Goal: Communication & Community: Answer question/provide support

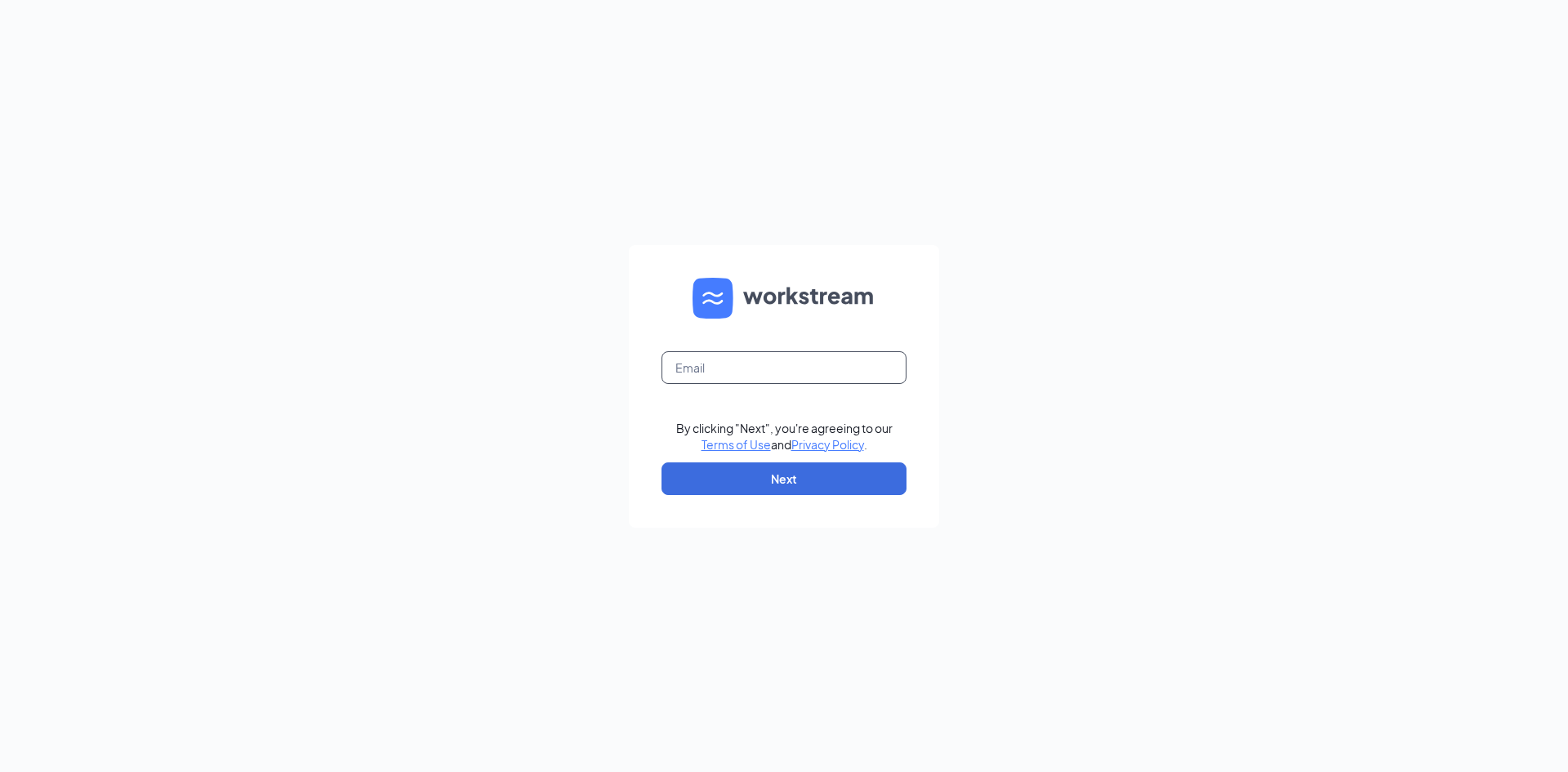
click at [735, 373] on input "text" at bounding box center [784, 368] width 245 height 33
type input "hdm.mgr@scrivanos.com"
click at [762, 499] on form "hdm.mgr@scrivanos.com By clicking "Next", you're agreeing to our Terms of Use a…" at bounding box center [784, 387] width 310 height 283
click at [761, 489] on button "Next" at bounding box center [784, 479] width 245 height 33
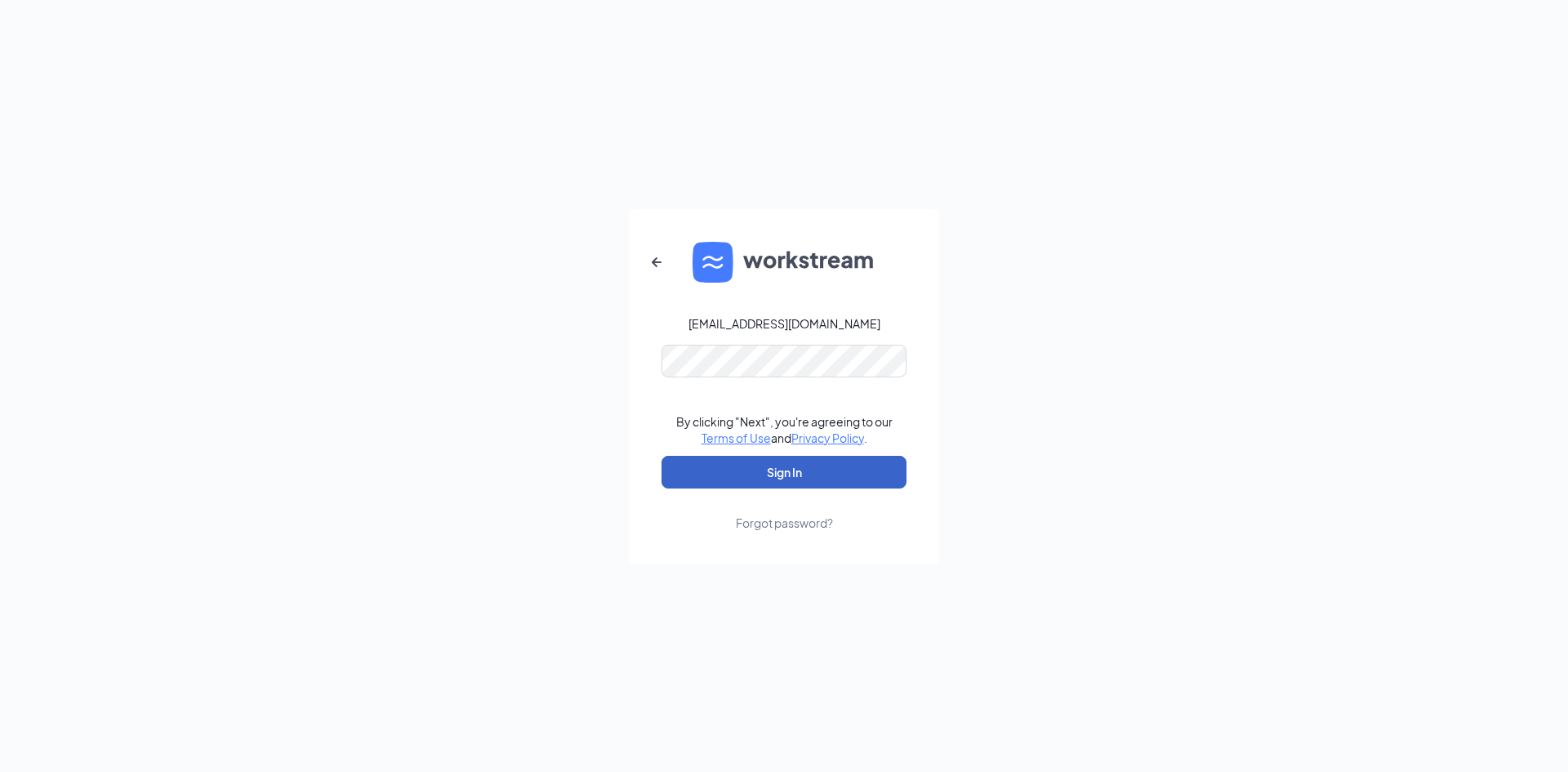
click at [720, 485] on button "Sign In" at bounding box center [784, 473] width 245 height 33
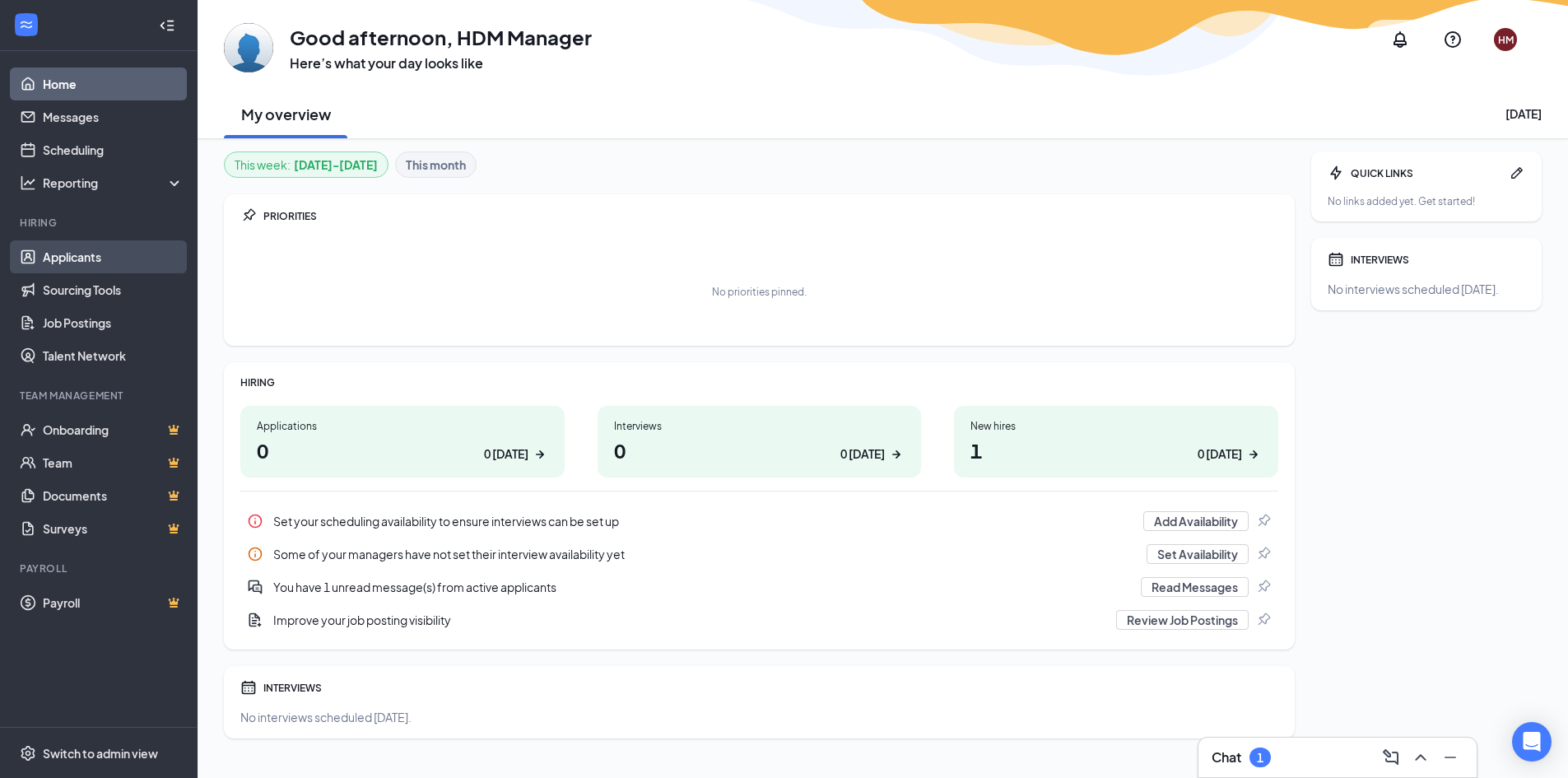
click at [99, 259] on link "Applicants" at bounding box center [113, 257] width 141 height 33
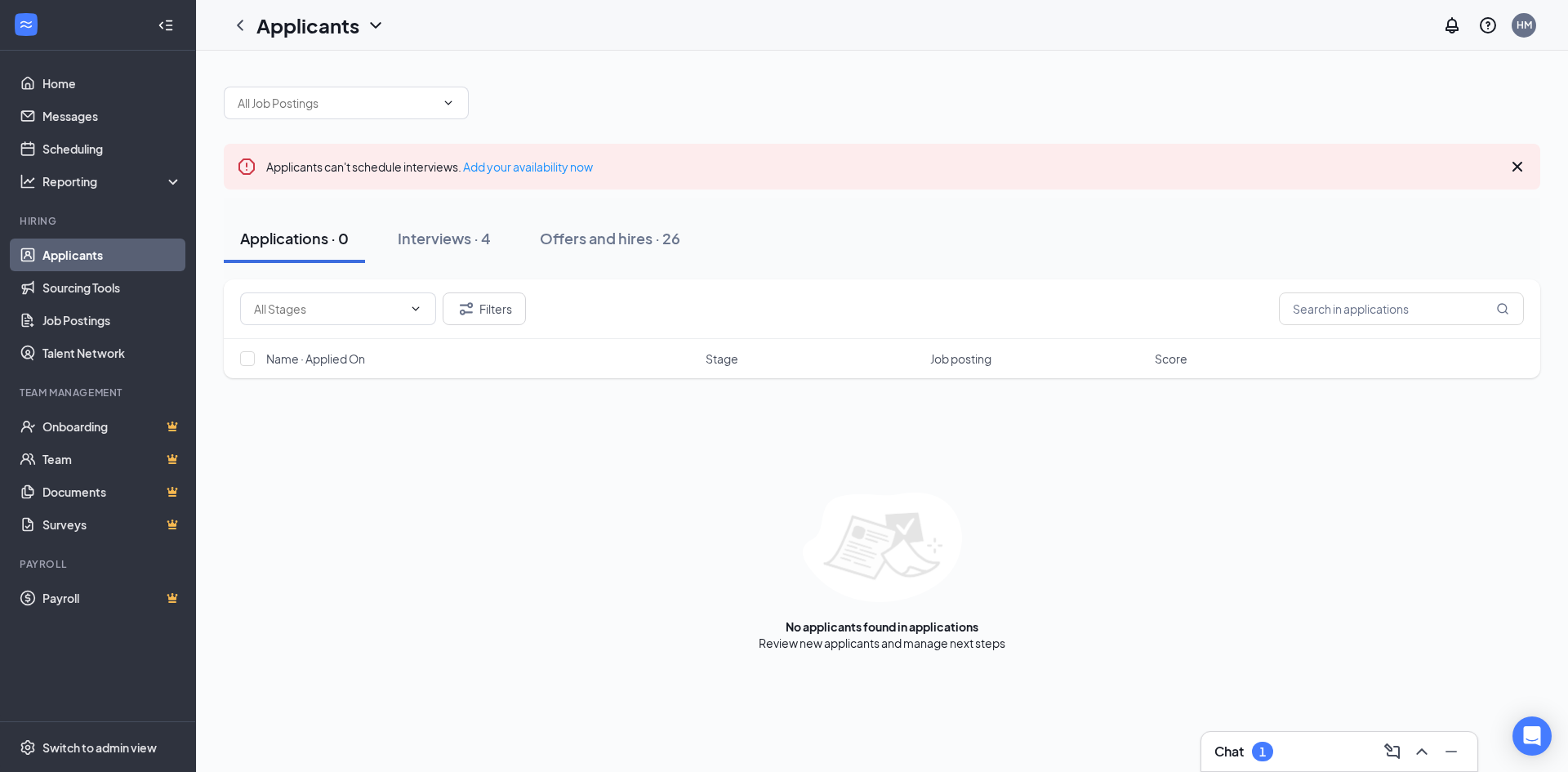
click at [1290, 756] on div "Chat 1" at bounding box center [1340, 751] width 250 height 26
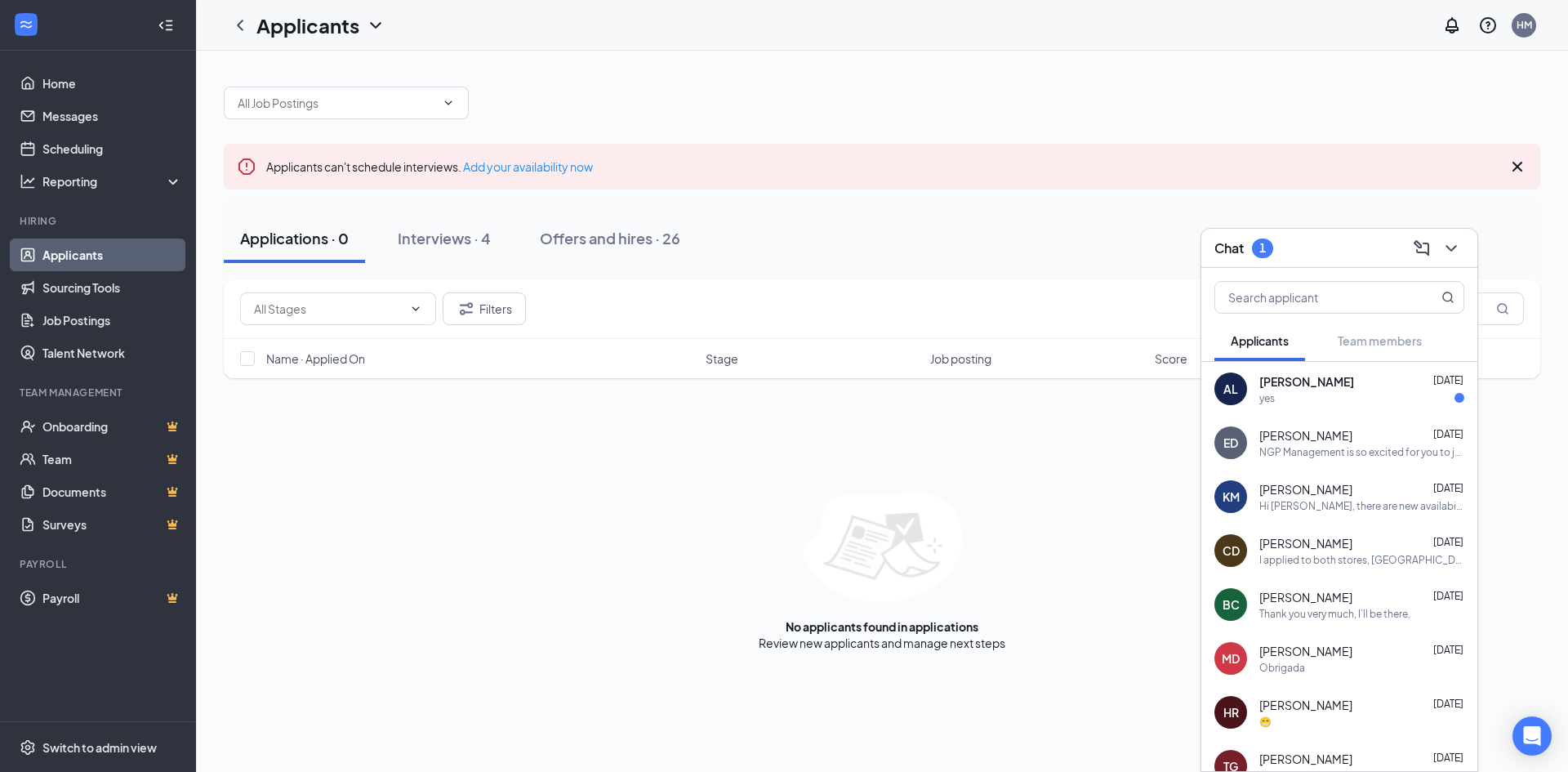
click at [1269, 396] on div "yes" at bounding box center [1267, 398] width 16 height 14
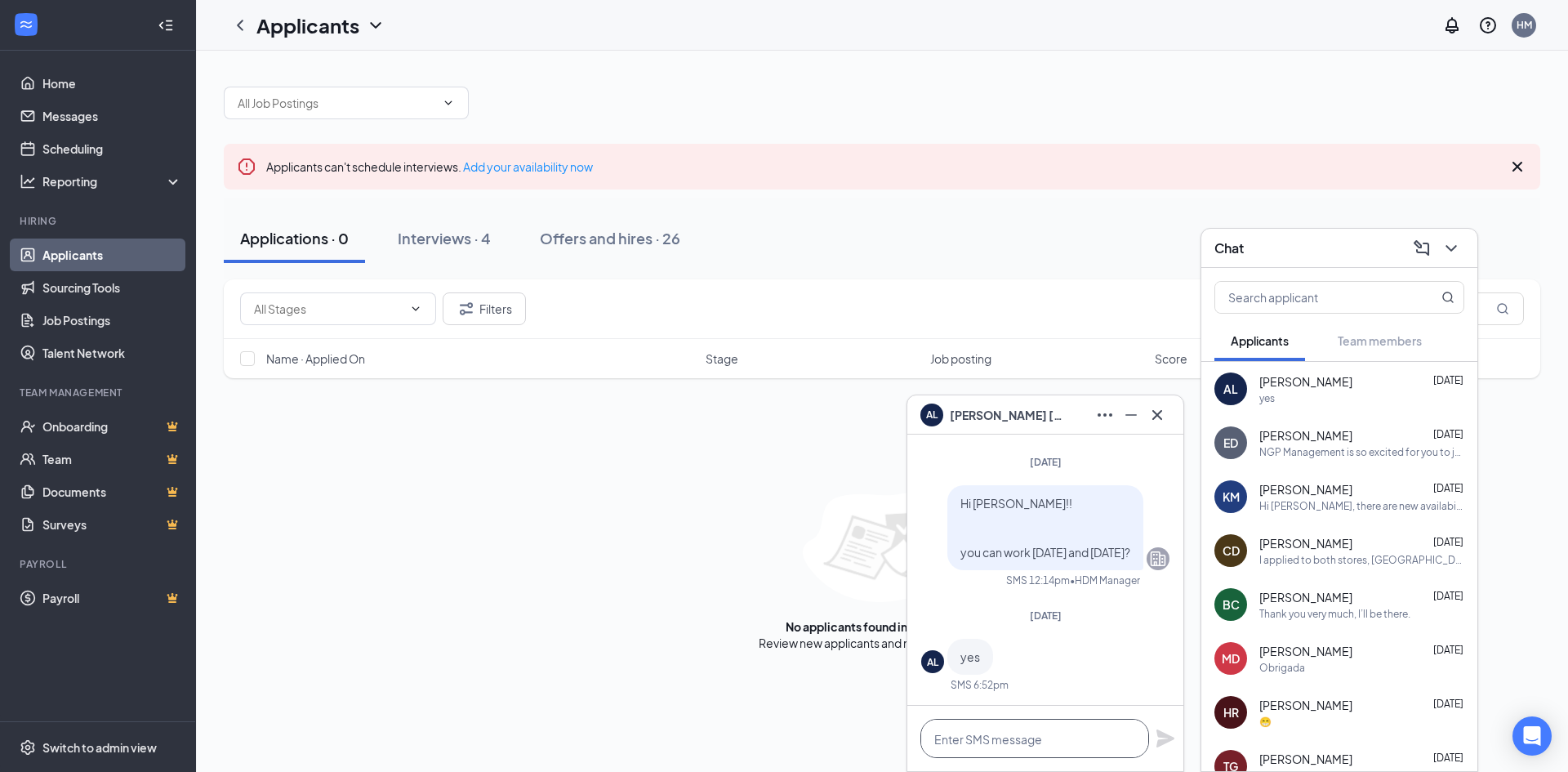
click at [960, 742] on textarea at bounding box center [1035, 738] width 229 height 39
type textarea "h"
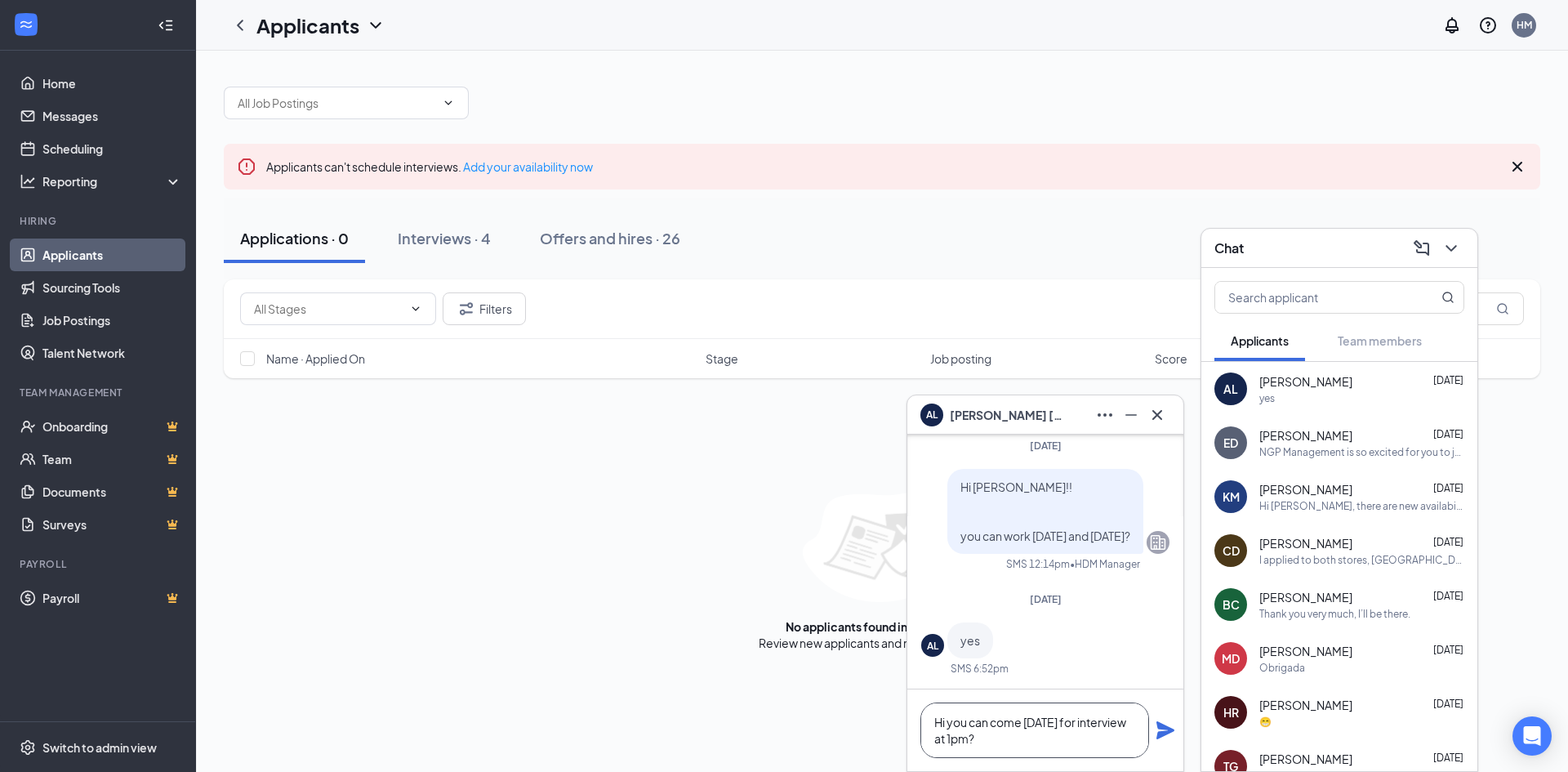
type textarea "Hi you can come [DATE] for interview at 1pm?"
click at [1160, 729] on icon "Plane" at bounding box center [1166, 730] width 20 height 20
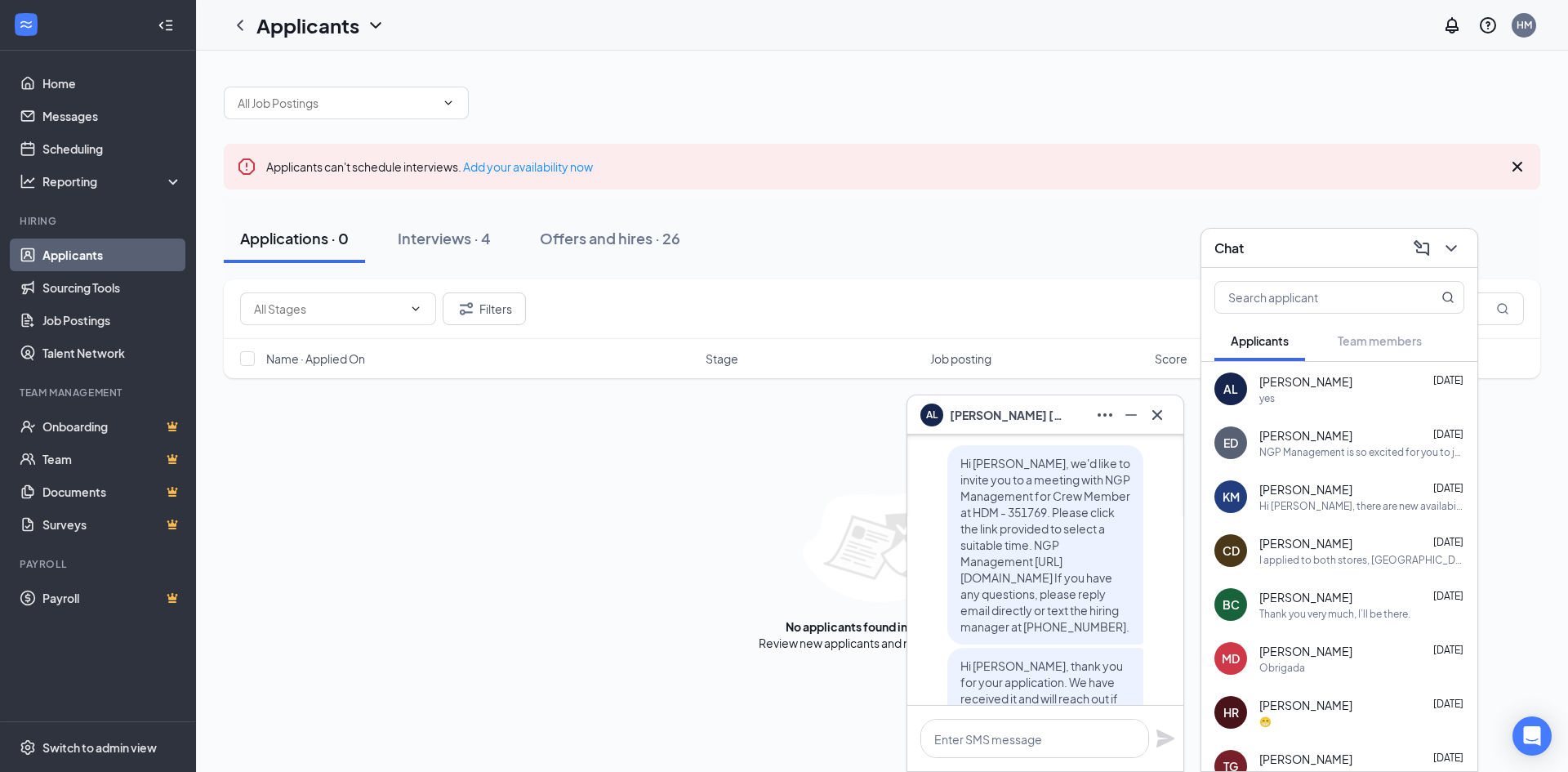
scroll to position [-572, 0]
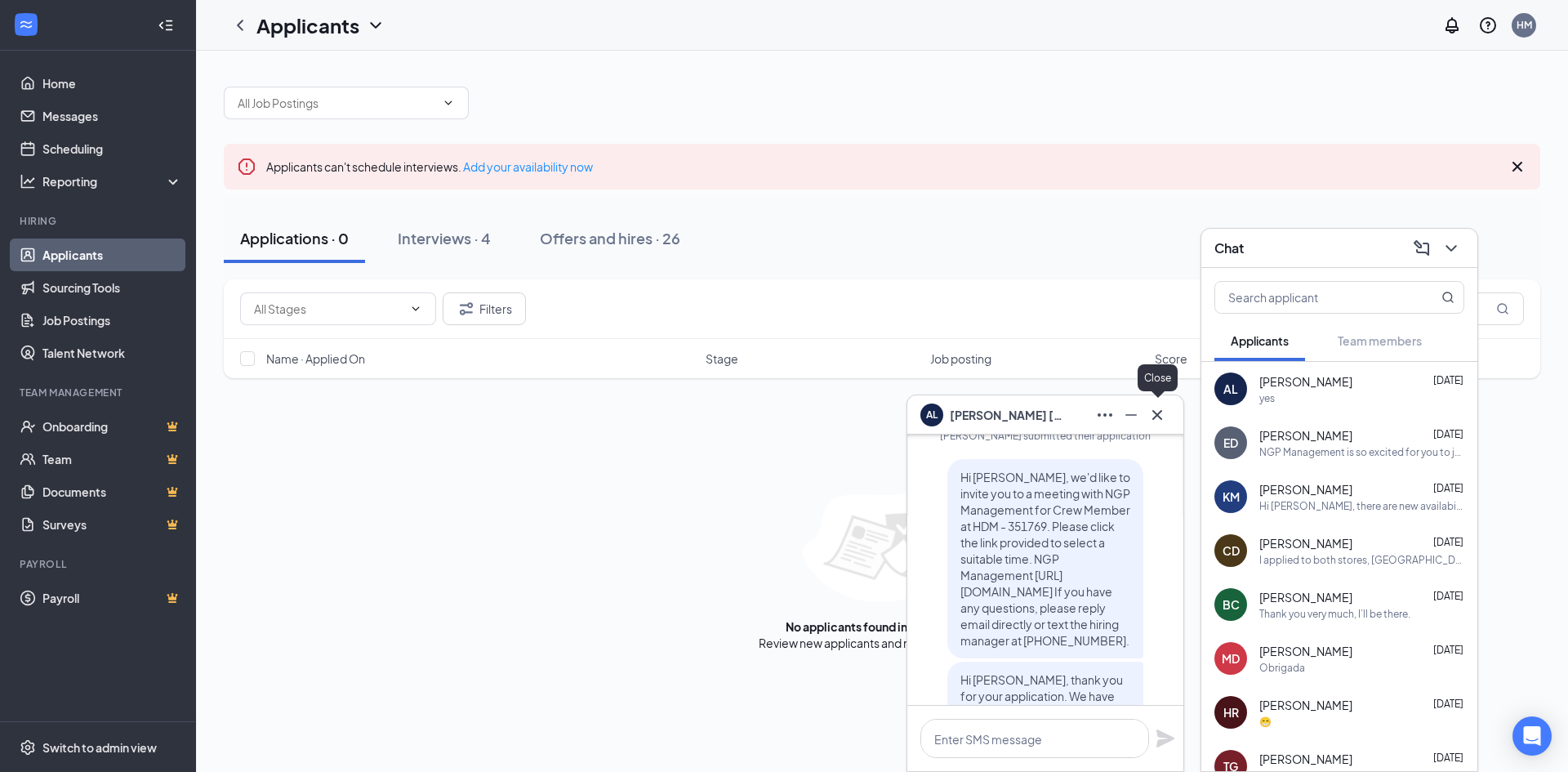
click at [1154, 417] on icon "Cross" at bounding box center [1157, 414] width 10 height 10
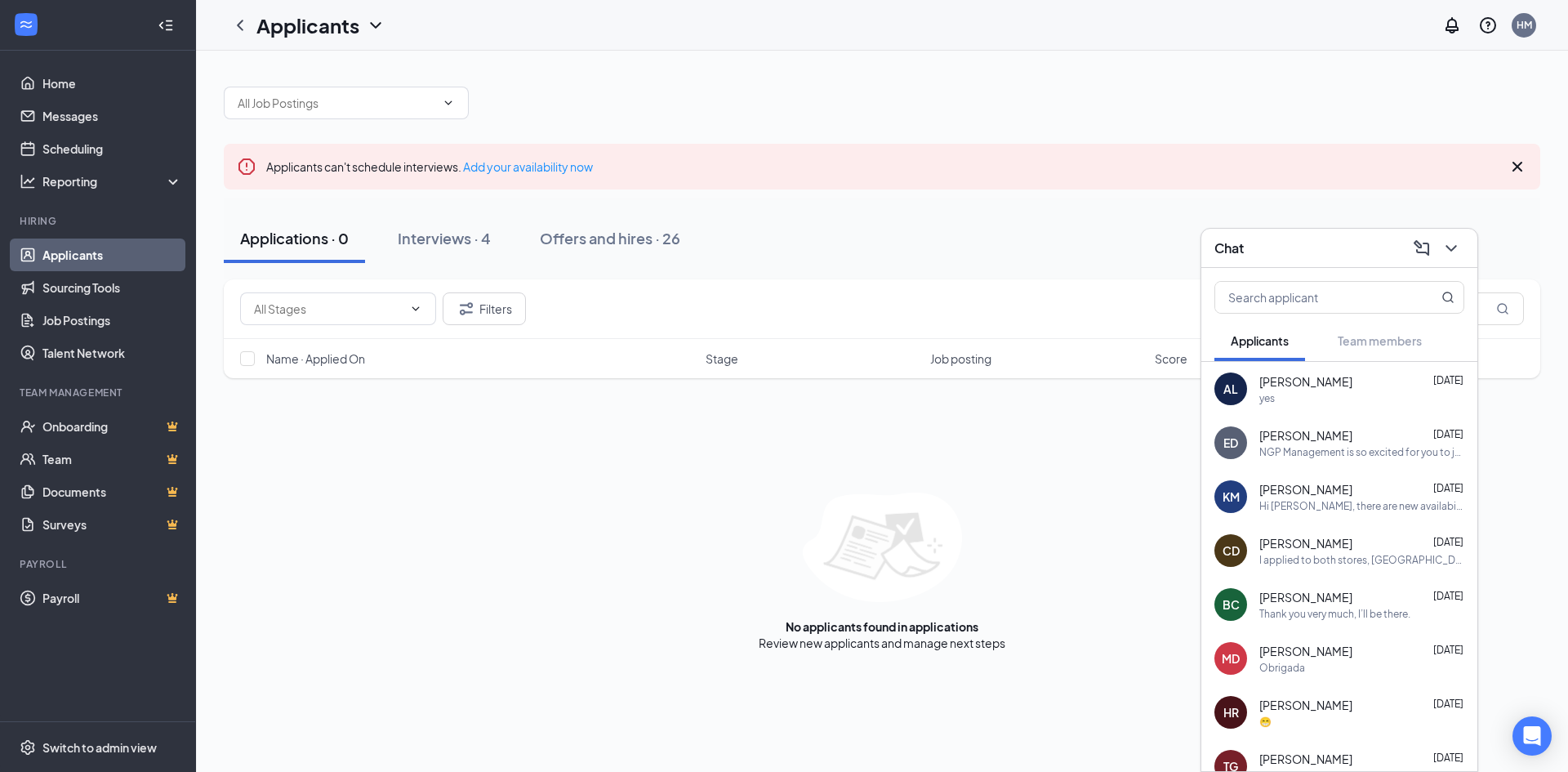
click at [1438, 239] on div at bounding box center [1450, 248] width 29 height 26
click at [1448, 248] on icon "ChevronDown" at bounding box center [1451, 248] width 20 height 20
click at [1448, 248] on div "Chat Applicants Team members AL [PERSON_NAME] [DATE] yes ED [PERSON_NAME] [DATE…" at bounding box center [882, 411] width 1372 height 722
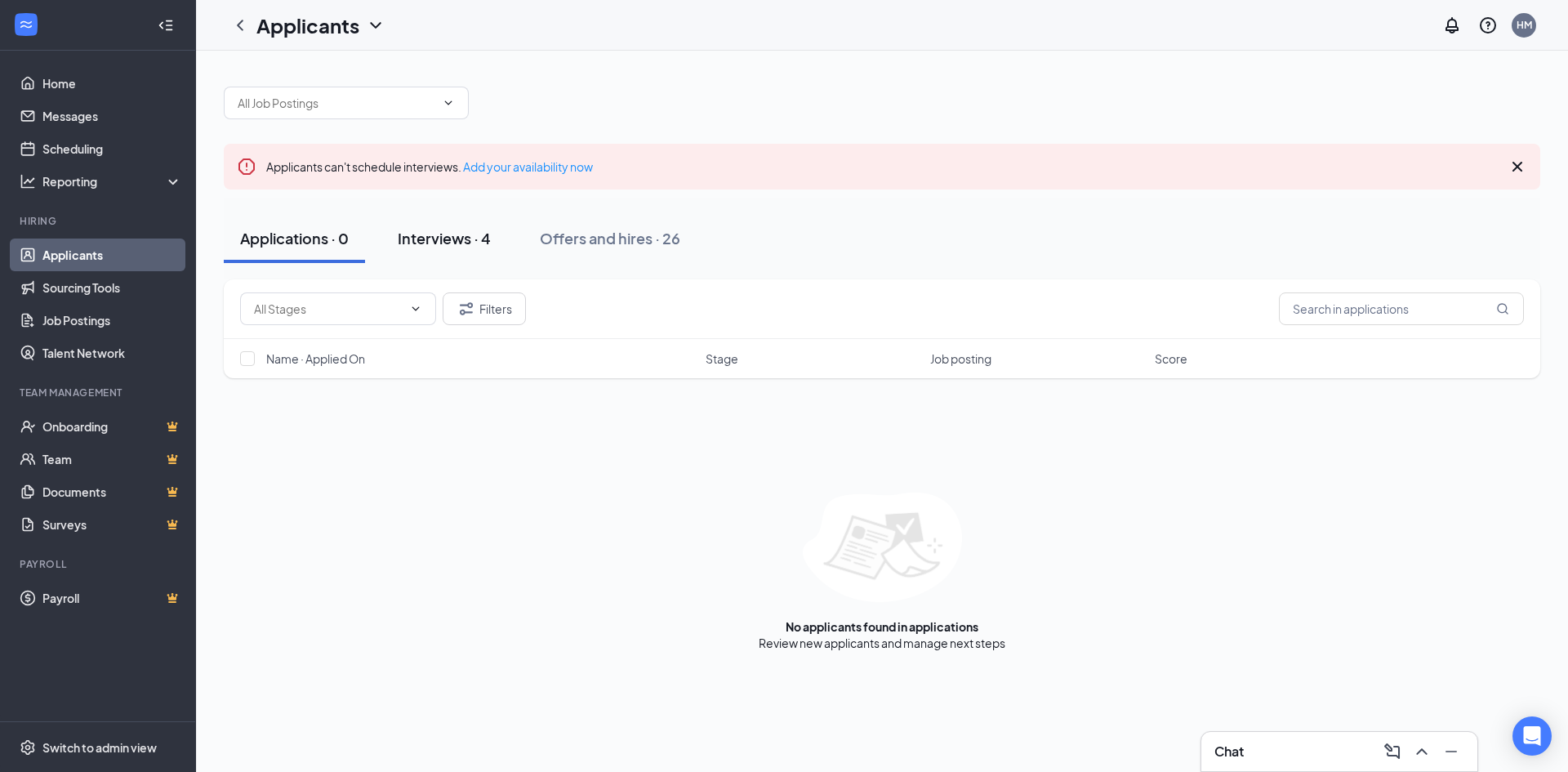
click at [457, 247] on div "Interviews · 4" at bounding box center [444, 239] width 93 height 21
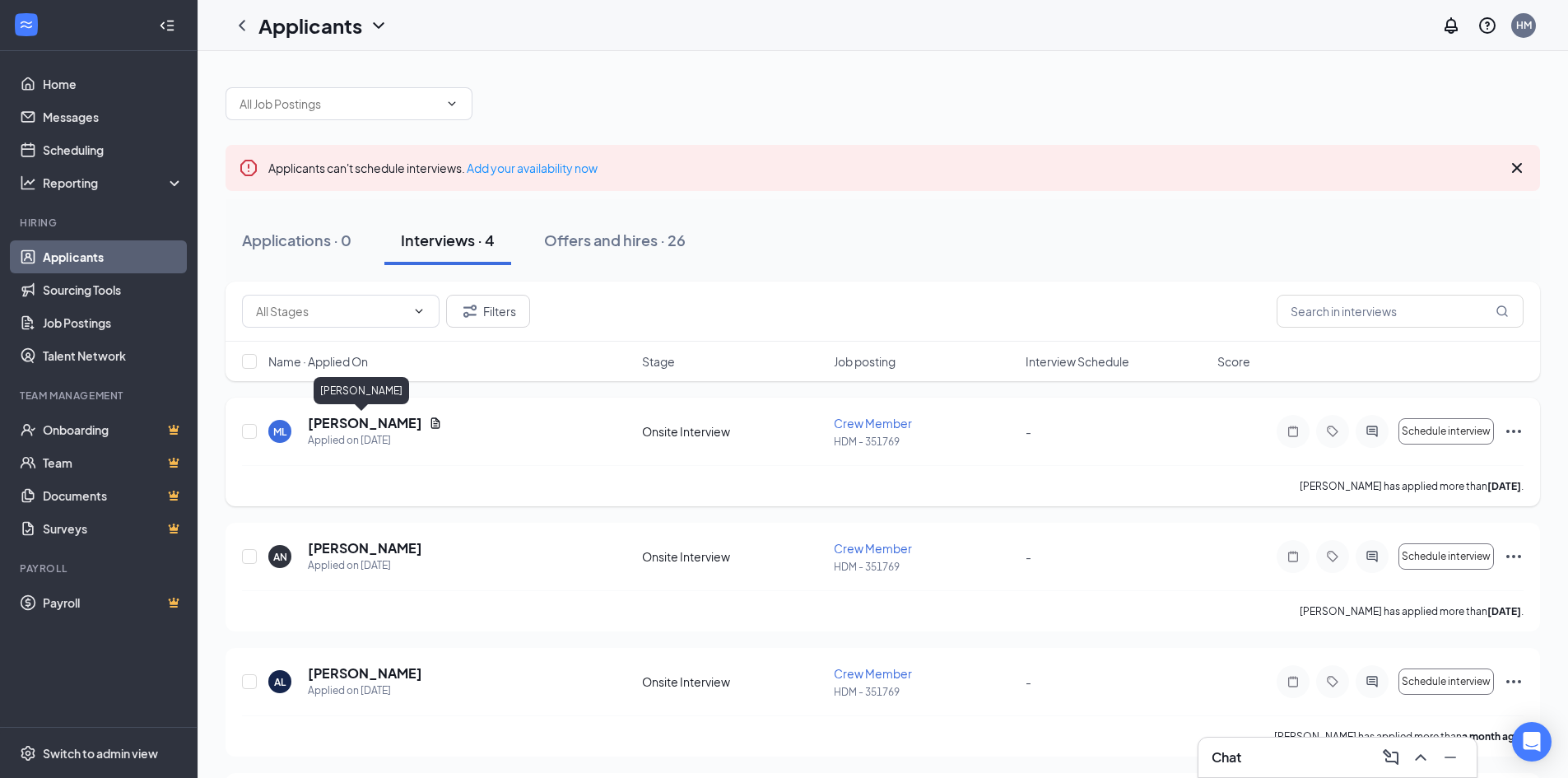
click at [330, 424] on h5 "[PERSON_NAME]" at bounding box center [364, 423] width 114 height 18
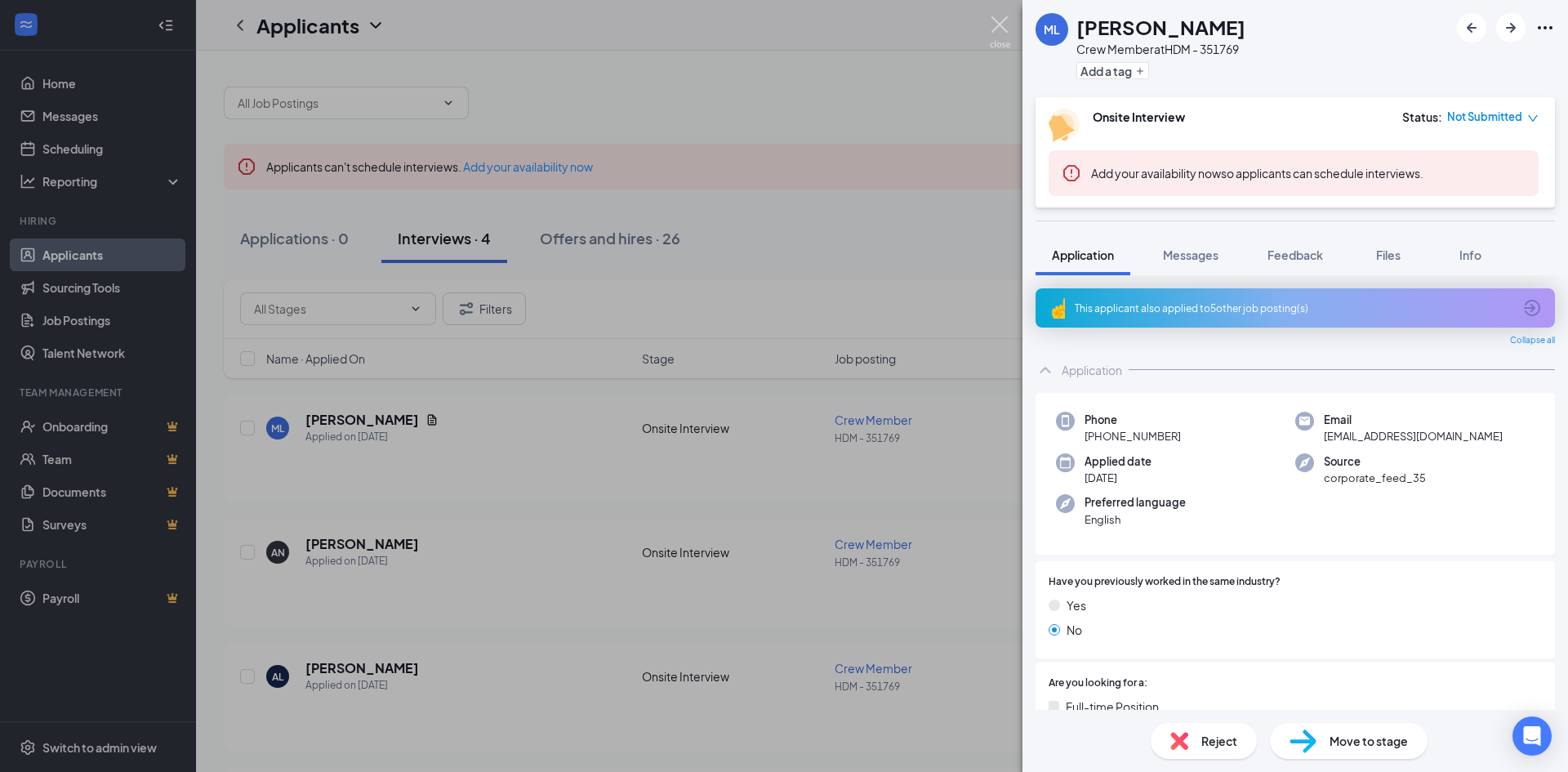
click at [1003, 22] on img at bounding box center [1001, 32] width 21 height 32
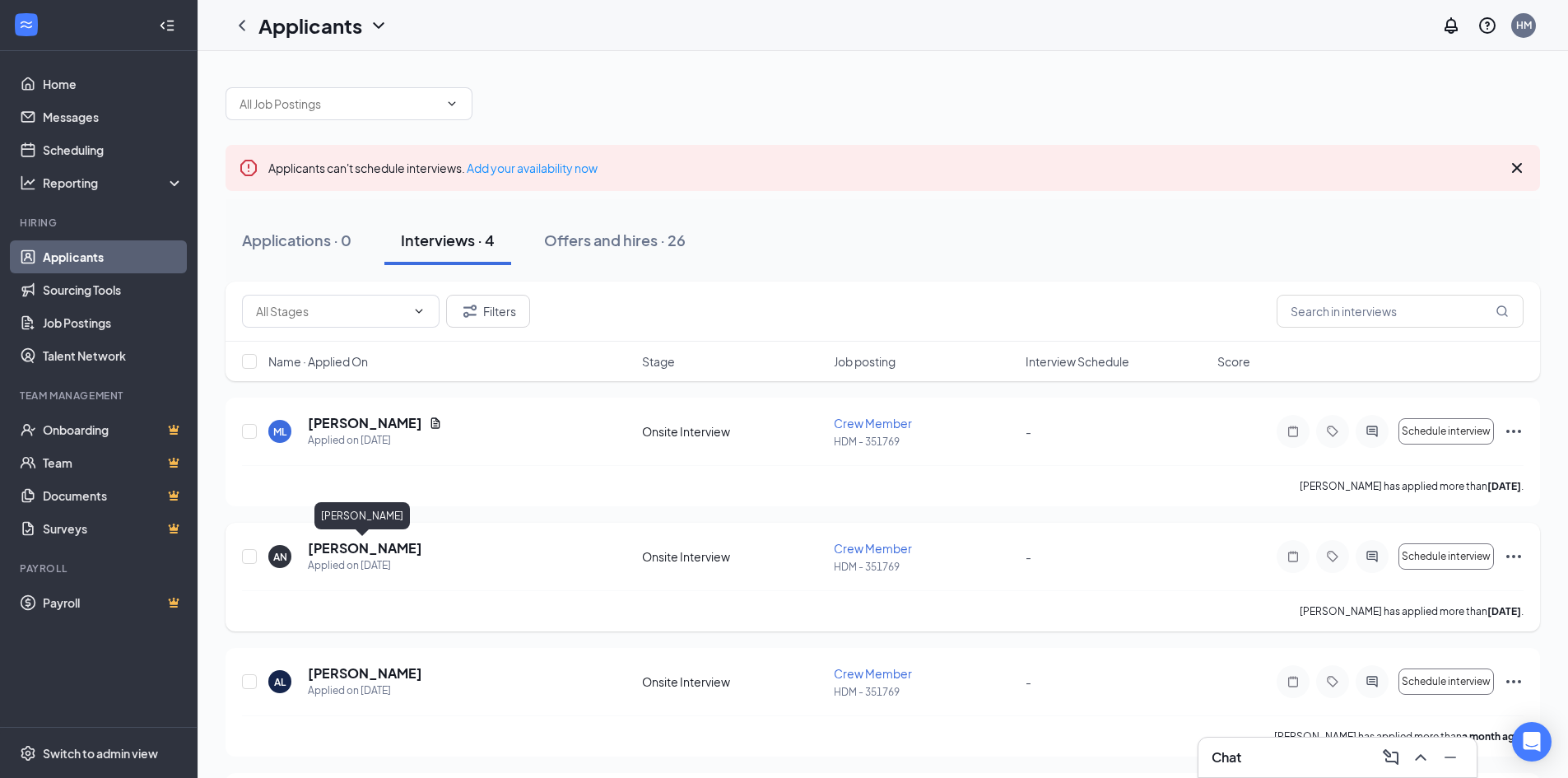
click at [361, 552] on h5 "[PERSON_NAME]" at bounding box center [364, 548] width 114 height 18
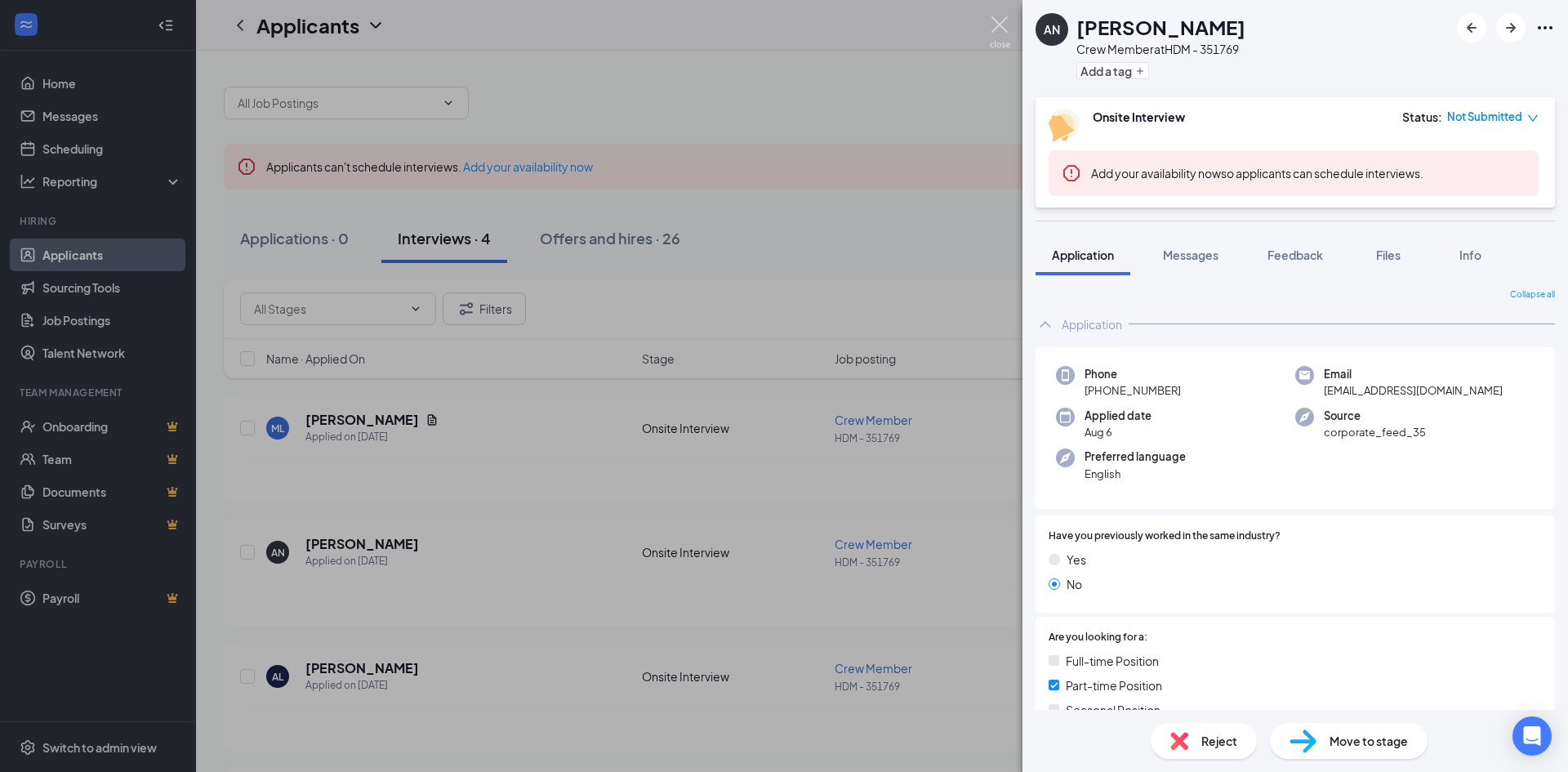
click at [993, 24] on img at bounding box center [1001, 32] width 21 height 32
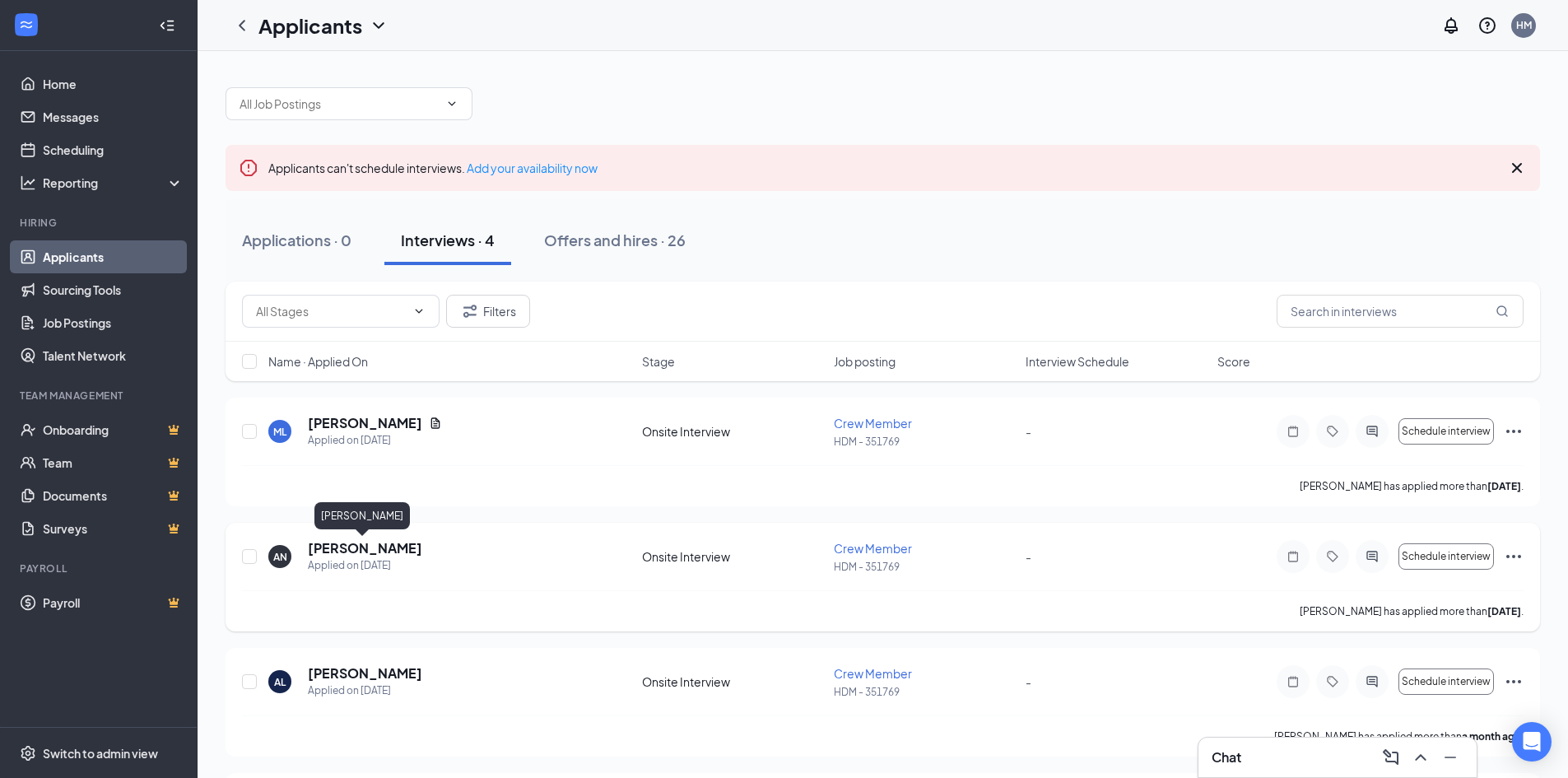
click at [348, 551] on h5 "[PERSON_NAME]" at bounding box center [364, 548] width 114 height 18
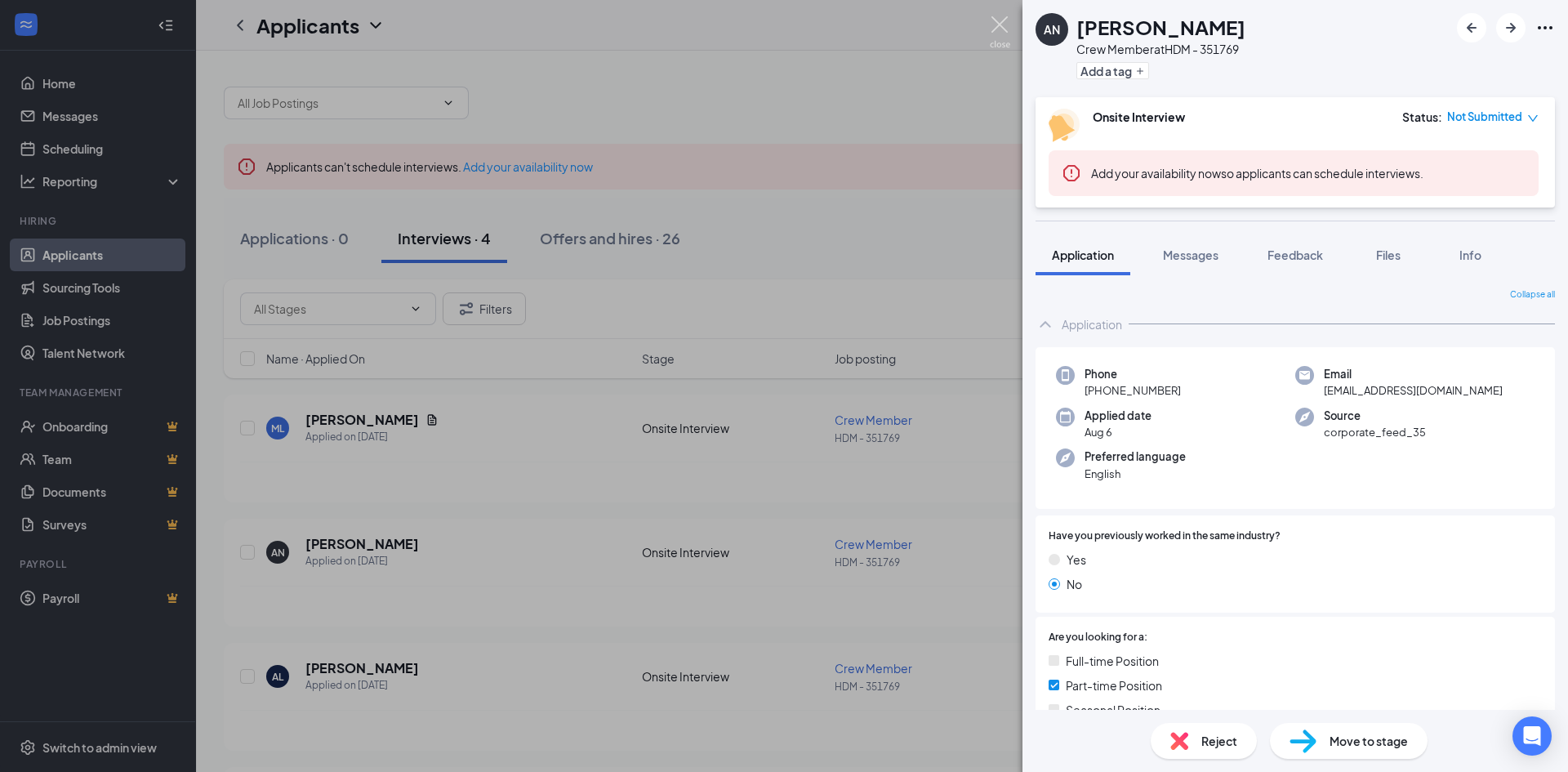
click at [994, 22] on img at bounding box center [1001, 32] width 21 height 32
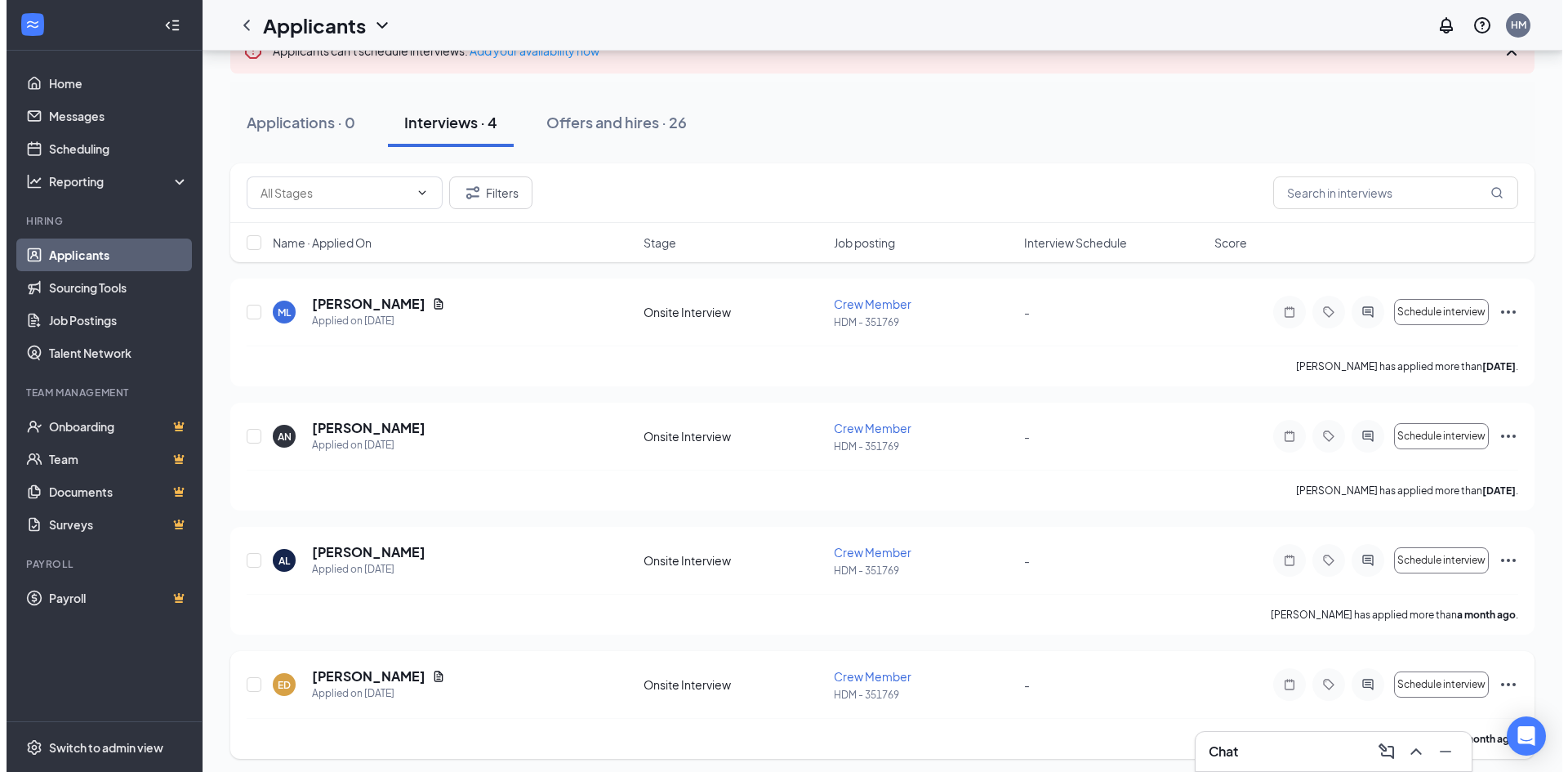
scroll to position [122, 0]
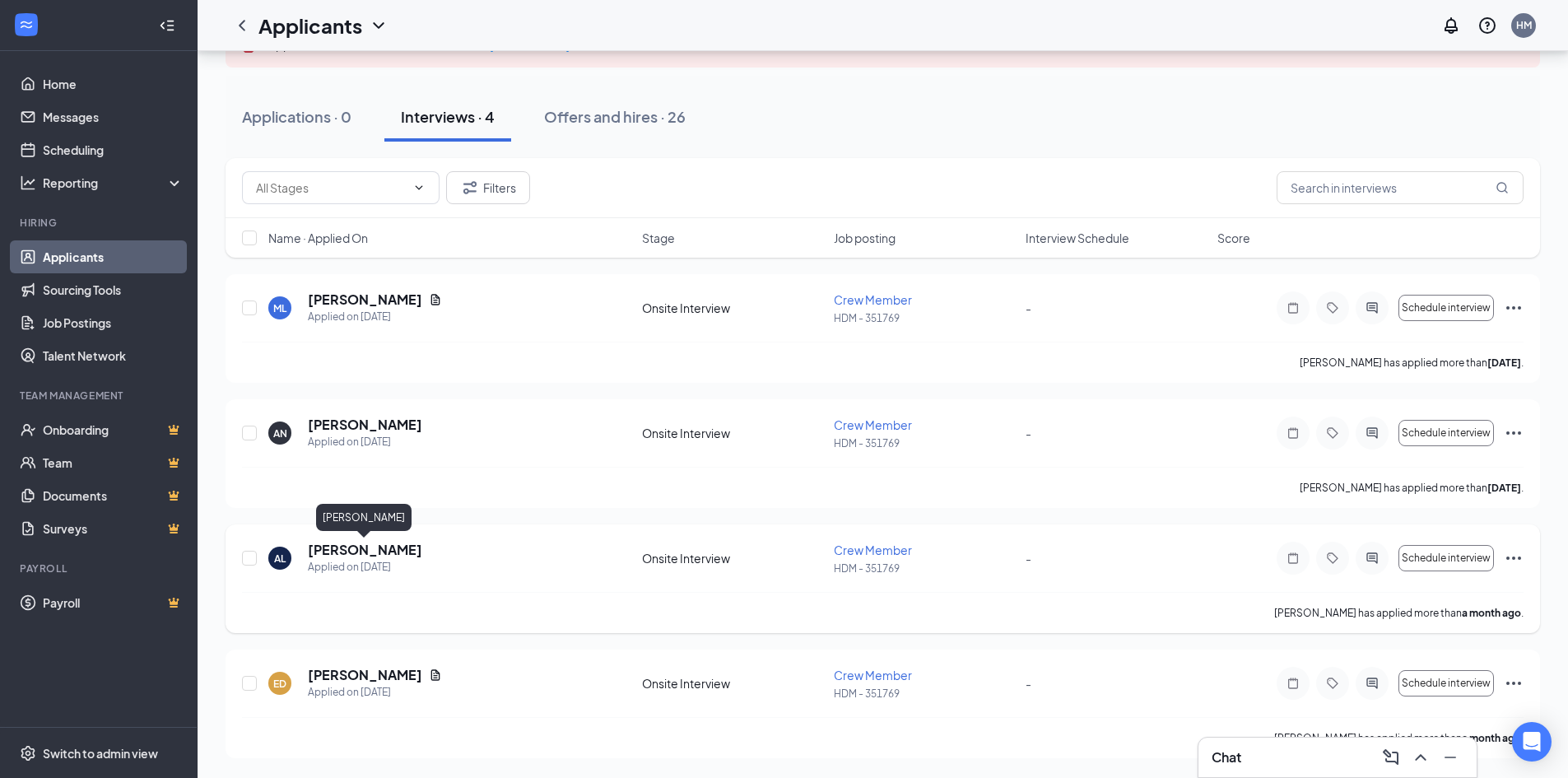
click at [354, 547] on h5 "[PERSON_NAME]" at bounding box center [364, 550] width 114 height 18
click at [354, 547] on body "Home Messages Scheduling Reporting Hiring Applicants Sourcing Tools Job Posting…" at bounding box center [784, 266] width 1568 height 778
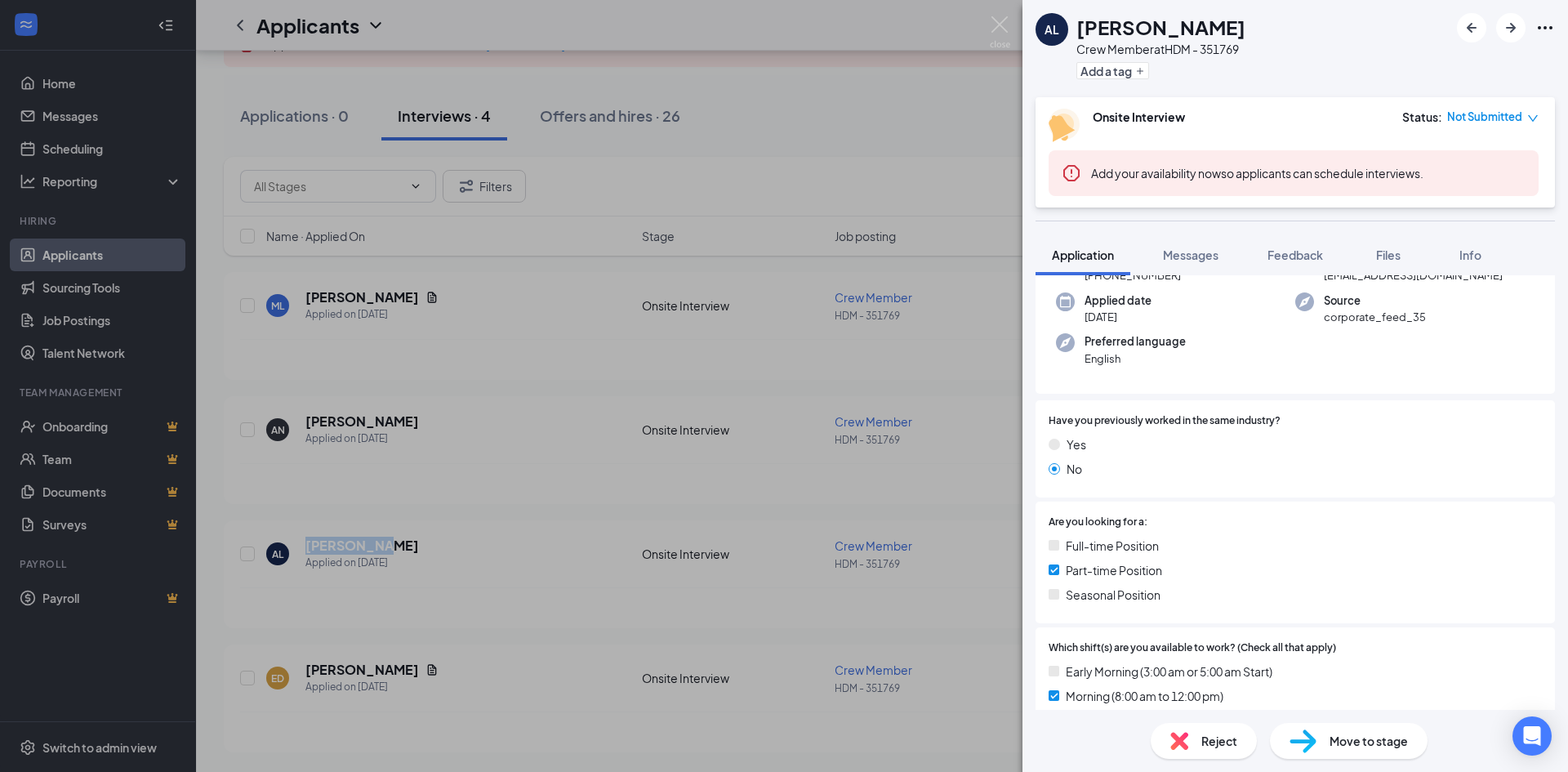
scroll to position [569, 0]
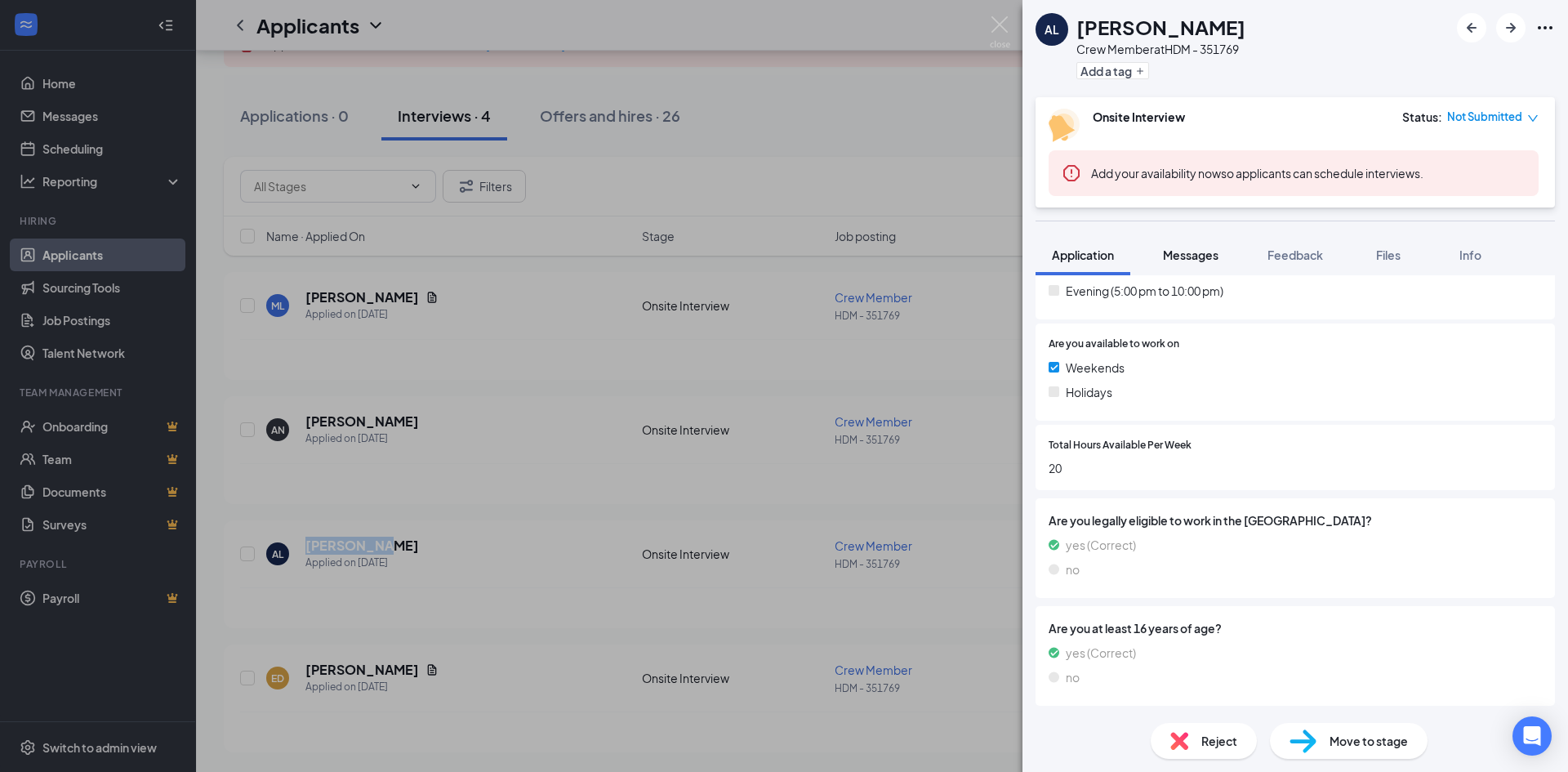
click at [1191, 252] on span "Messages" at bounding box center [1191, 254] width 56 height 15
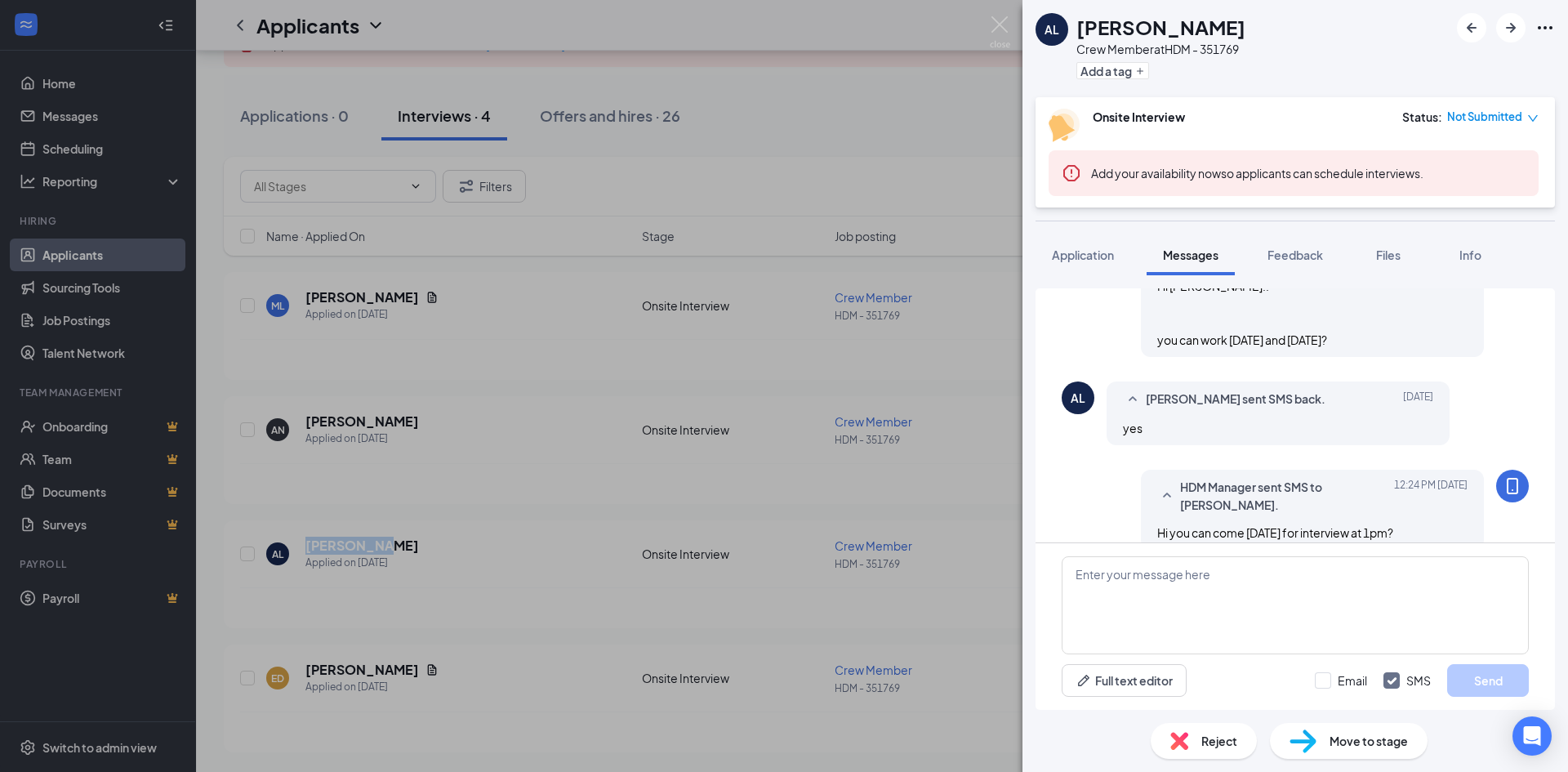
scroll to position [669, 0]
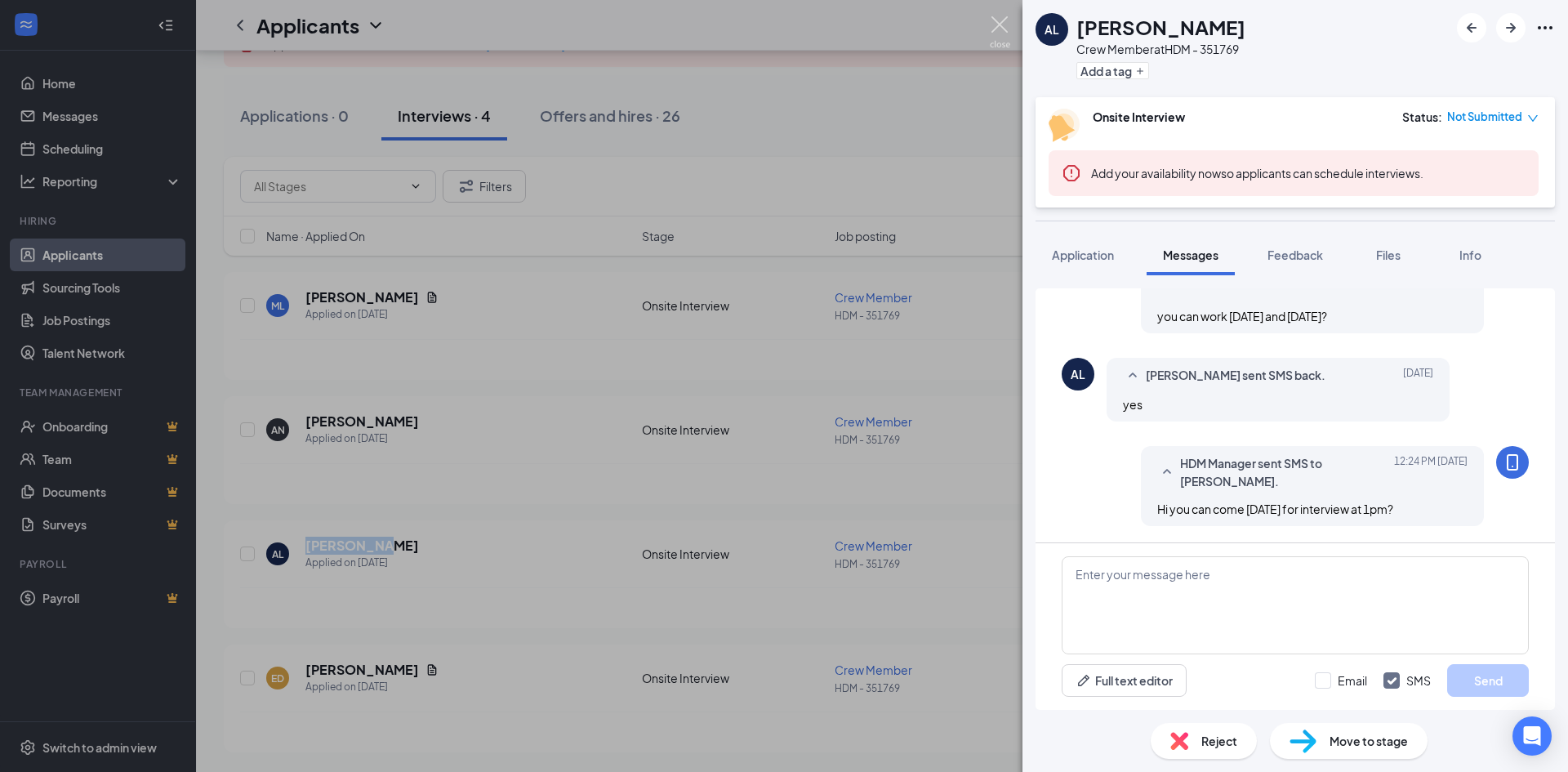
click at [996, 29] on img at bounding box center [1001, 32] width 21 height 32
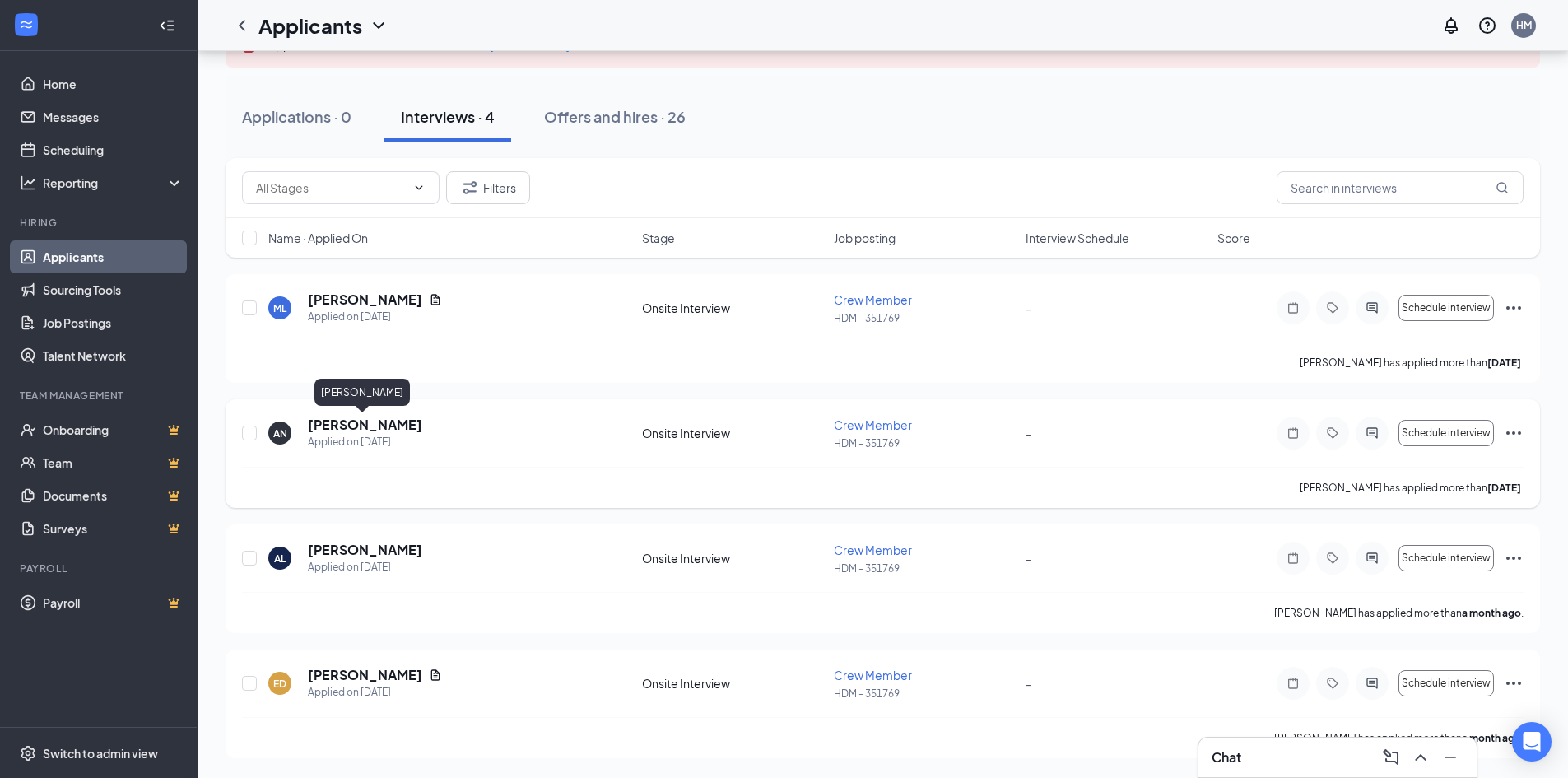
click at [340, 429] on h5 "[PERSON_NAME]" at bounding box center [364, 425] width 114 height 18
click at [348, 427] on h5 "[PERSON_NAME]" at bounding box center [364, 425] width 114 height 18
click at [348, 427] on body "Home Messages Scheduling Reporting Hiring Applicants Sourcing Tools Job Posting…" at bounding box center [784, 266] width 1568 height 778
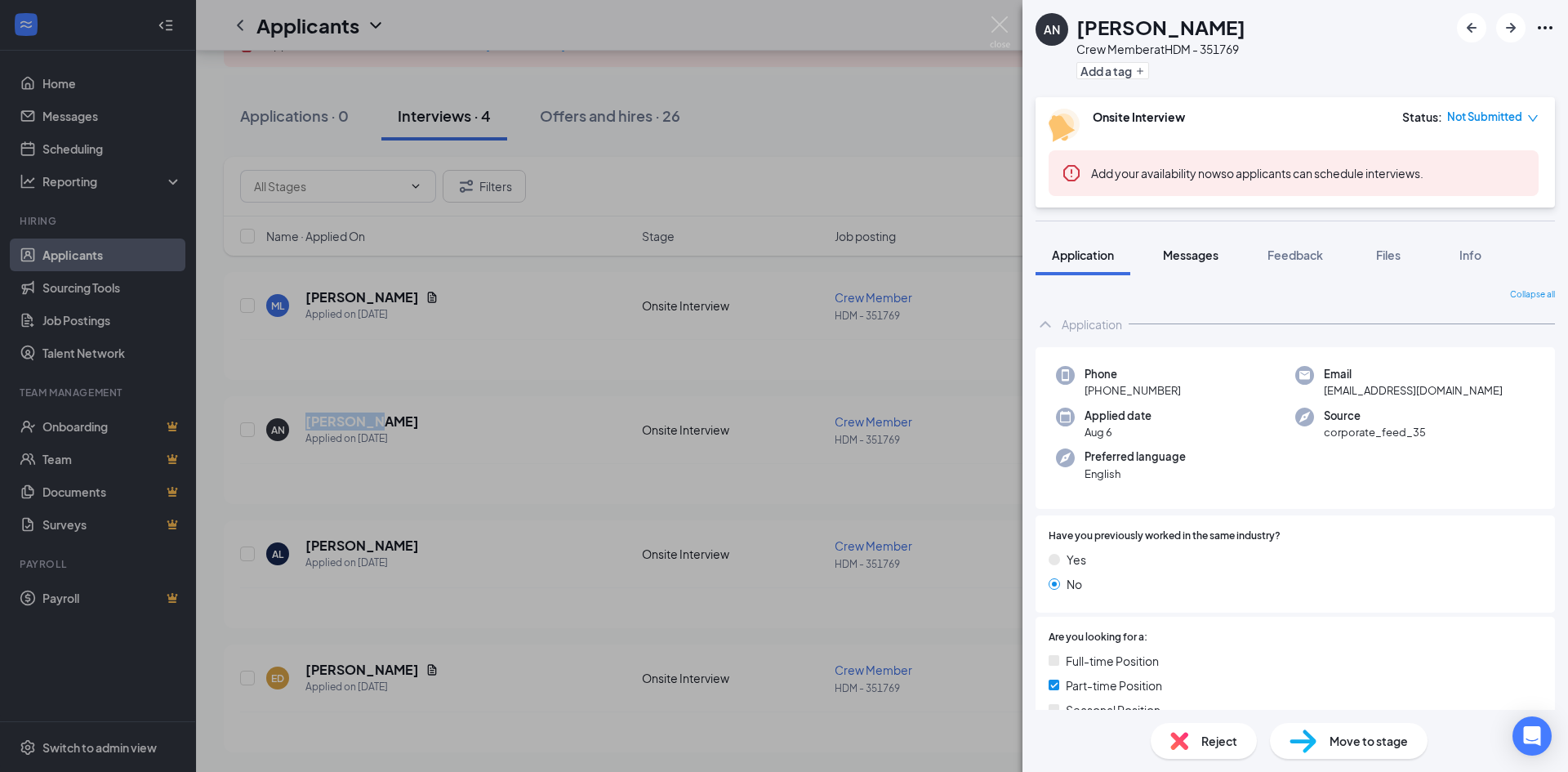
click at [1189, 260] on span "Messages" at bounding box center [1191, 254] width 56 height 15
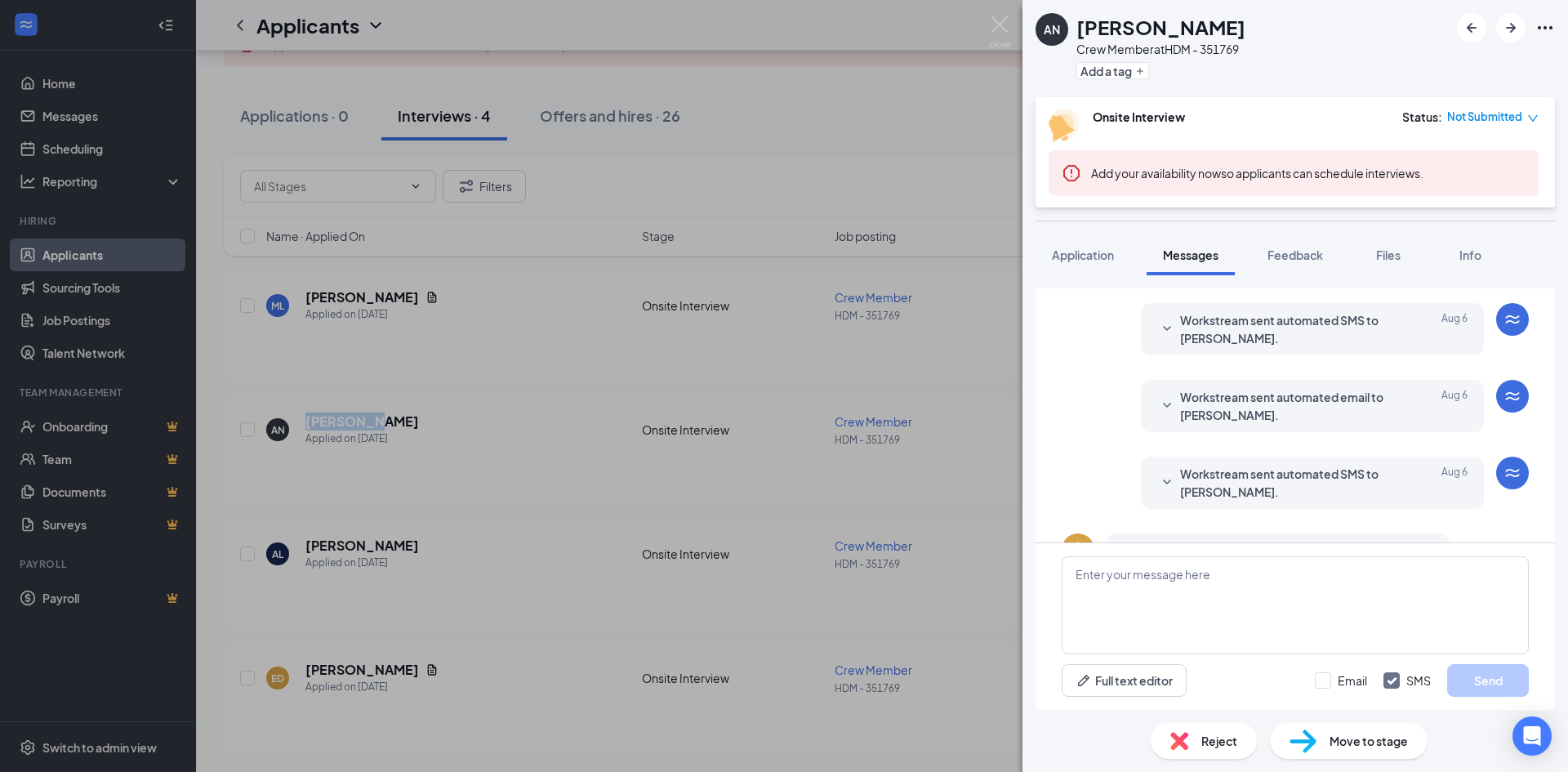
scroll to position [313, 0]
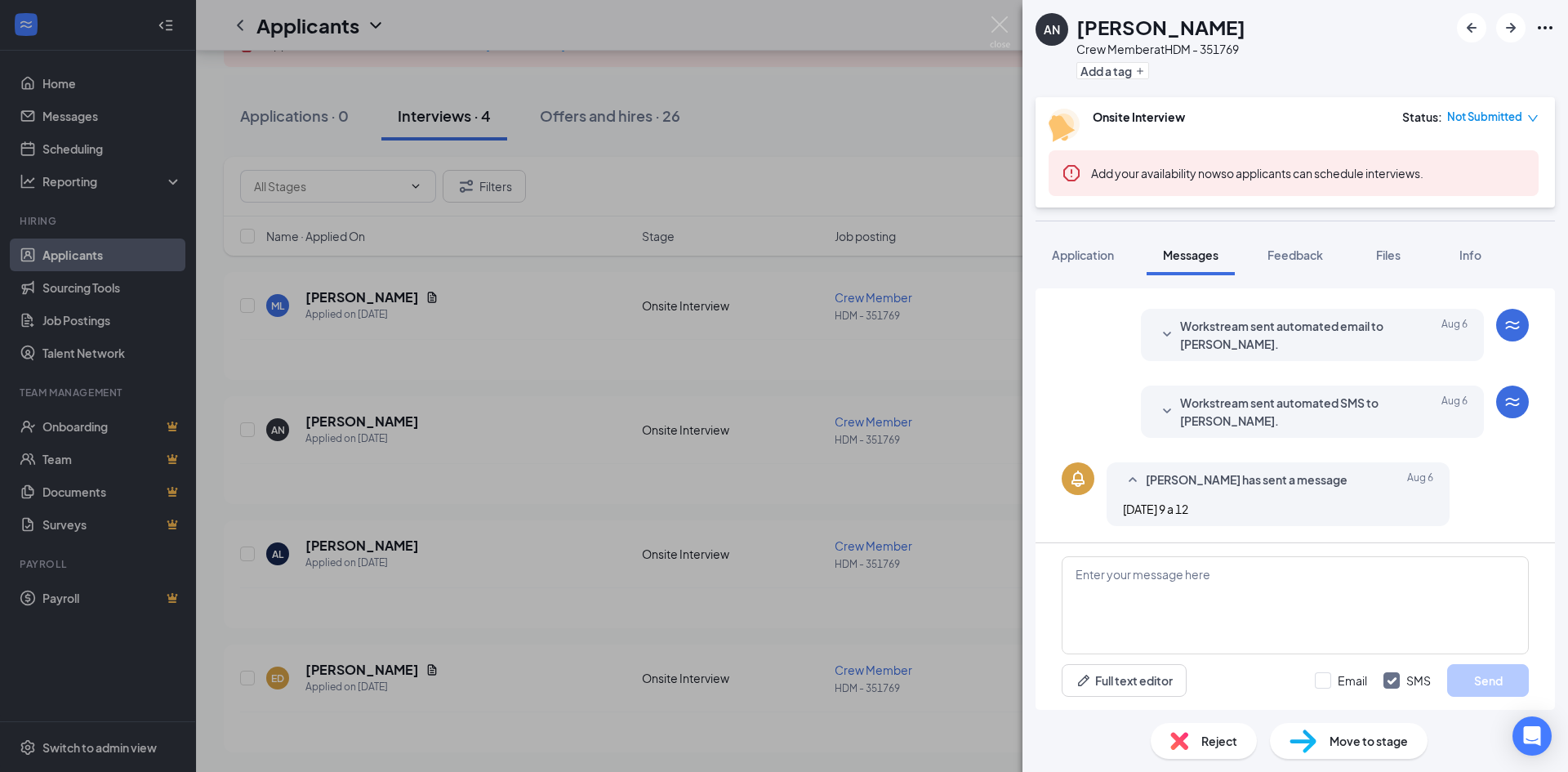
click at [1158, 414] on icon "SmallChevronDown" at bounding box center [1167, 411] width 20 height 20
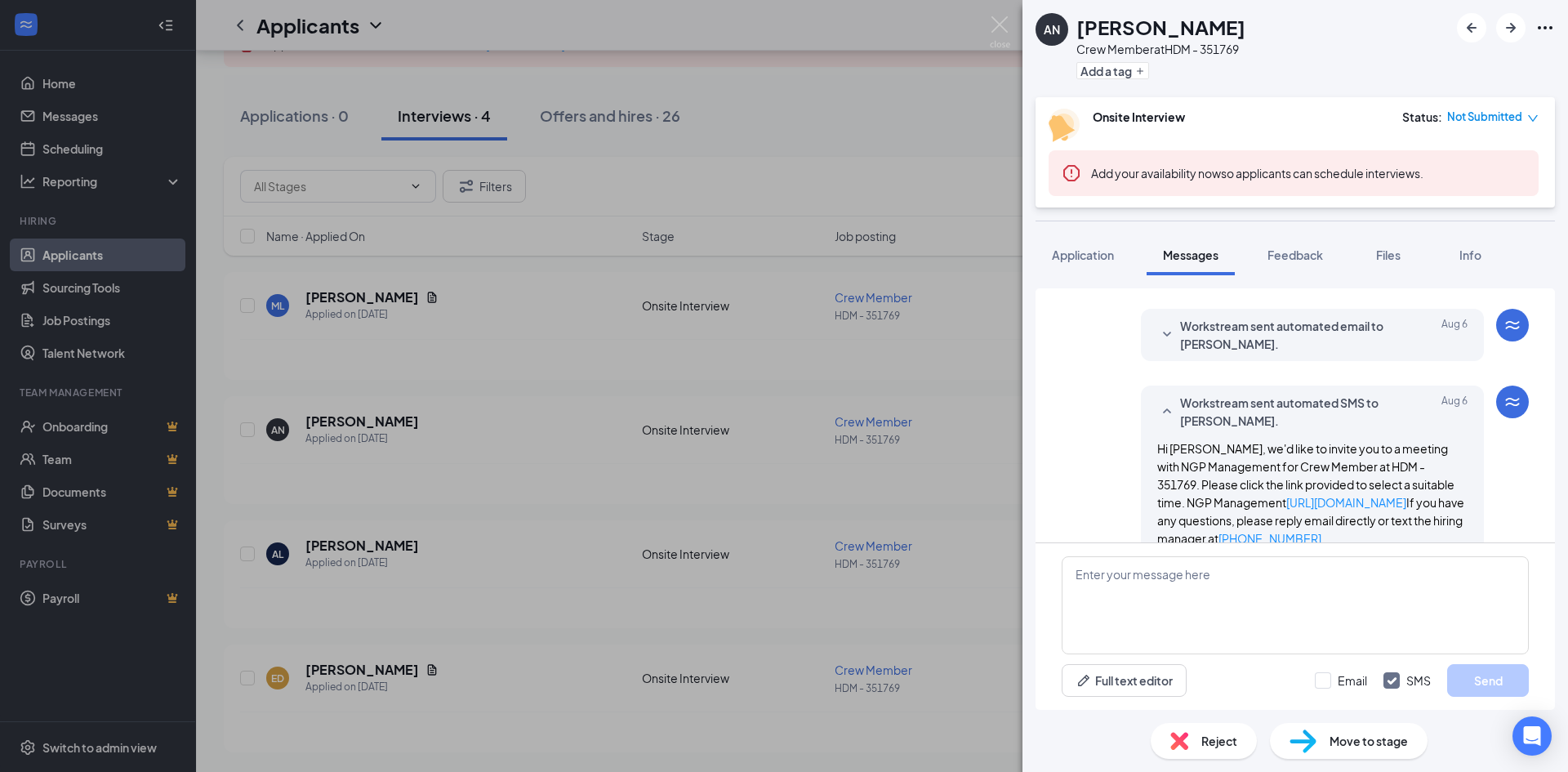
click at [1192, 322] on span "Workstream sent automated email to [PERSON_NAME]." at bounding box center [1287, 334] width 214 height 36
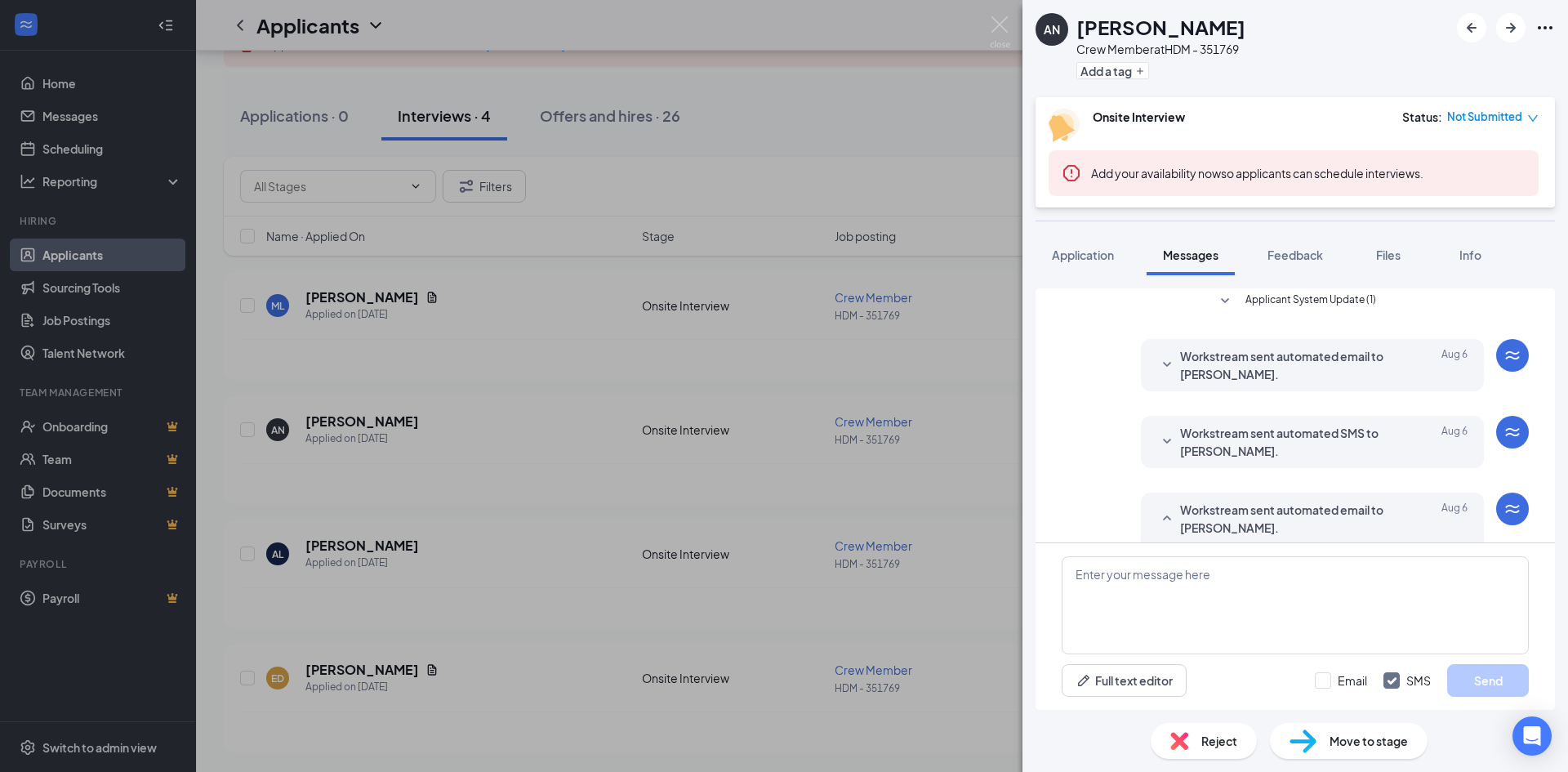
scroll to position [68, 0]
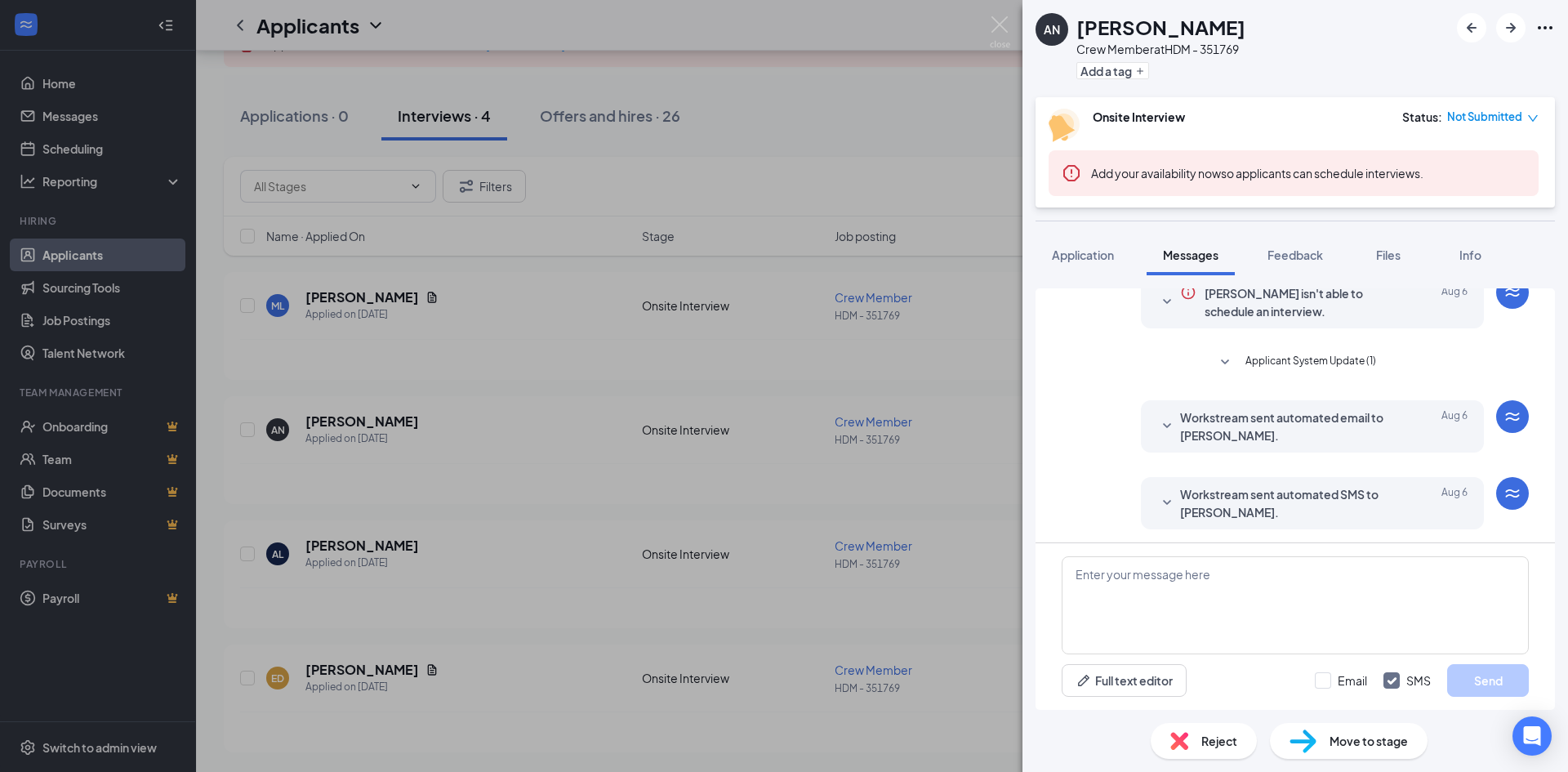
click at [1189, 416] on span "Workstream sent automated email to [PERSON_NAME]." at bounding box center [1287, 426] width 214 height 36
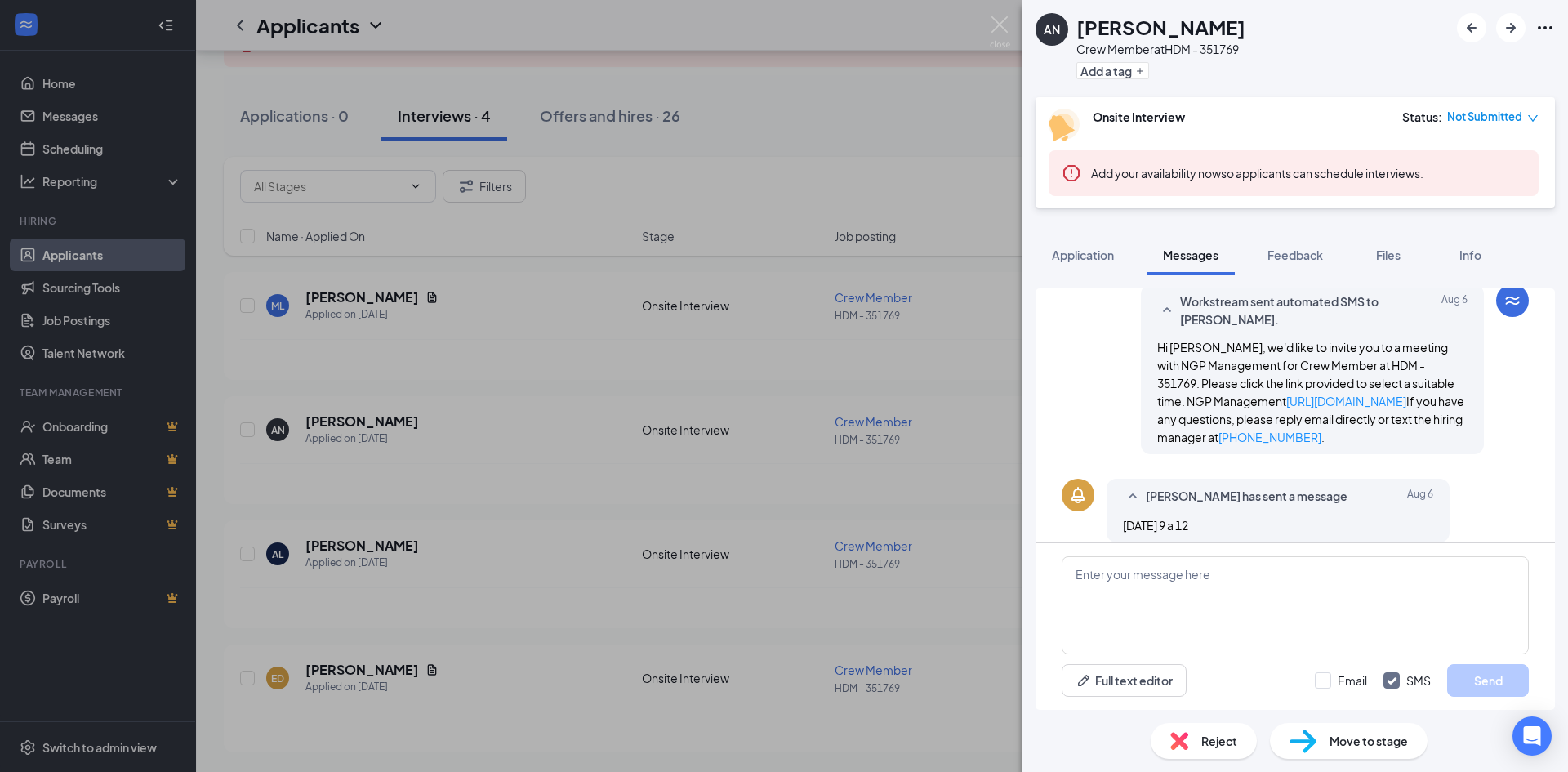
scroll to position [738, 0]
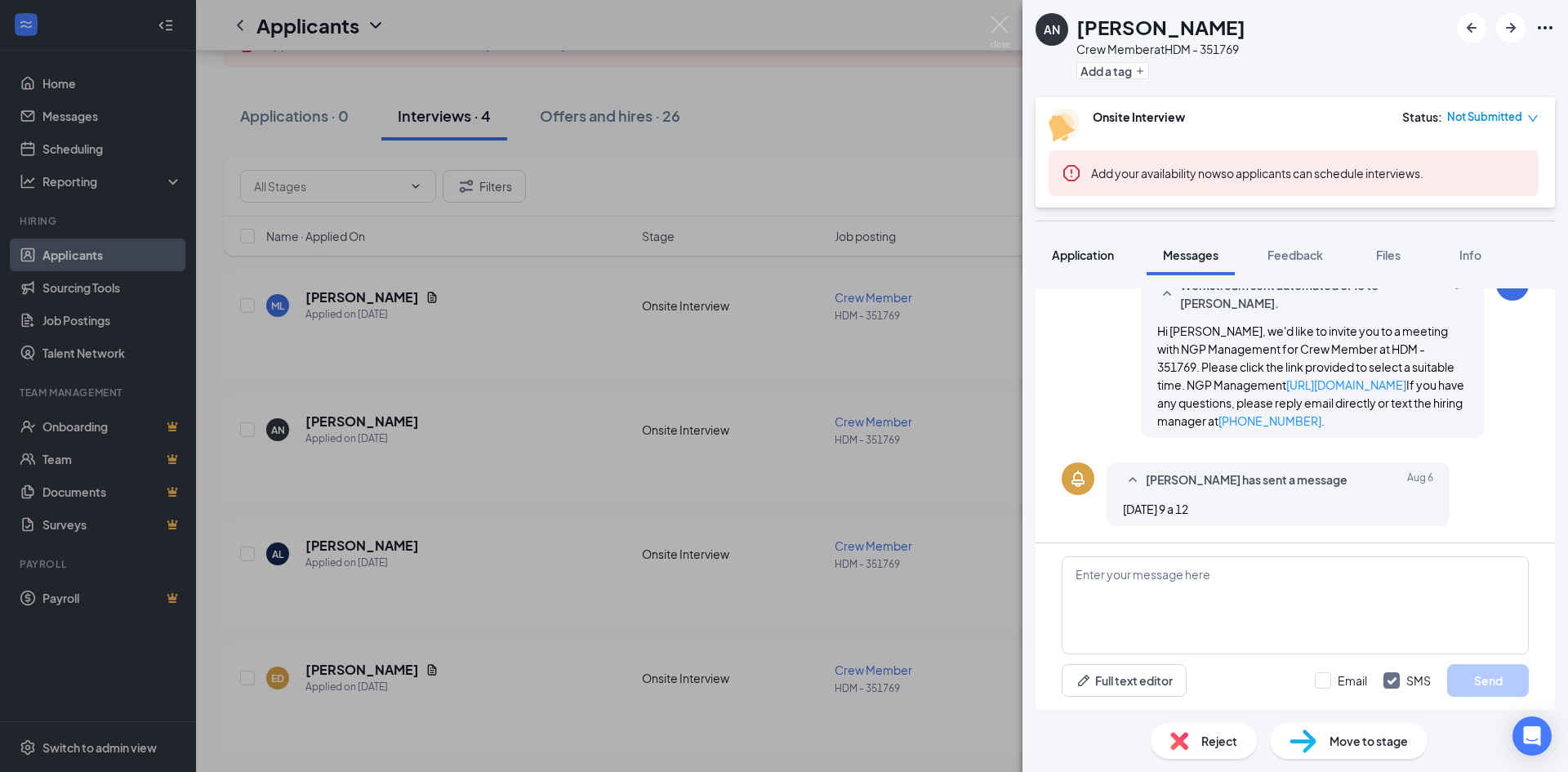
click at [1056, 274] on button "Application" at bounding box center [1082, 254] width 95 height 41
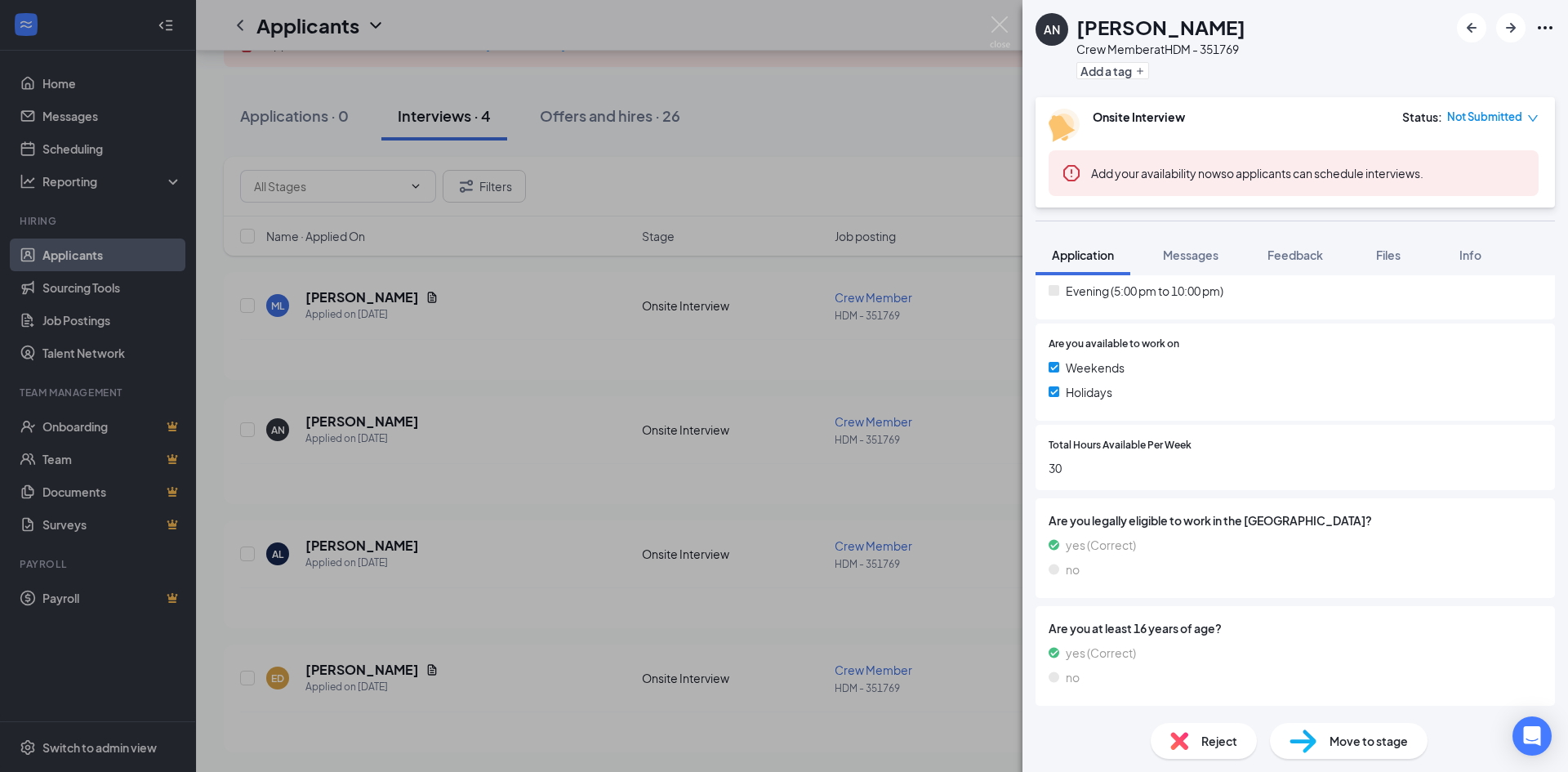
scroll to position [161, 0]
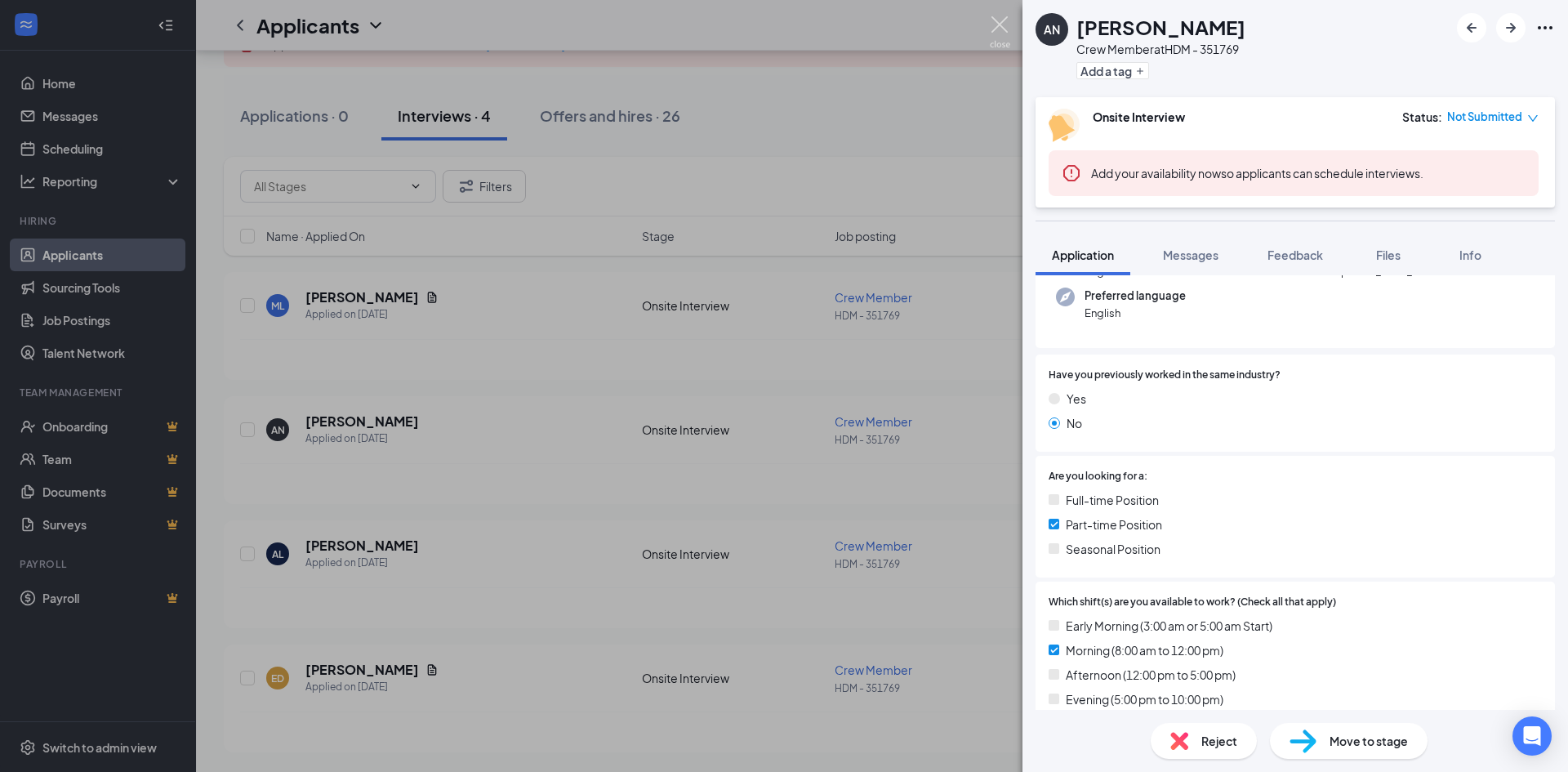
click at [1002, 35] on img at bounding box center [1001, 32] width 21 height 32
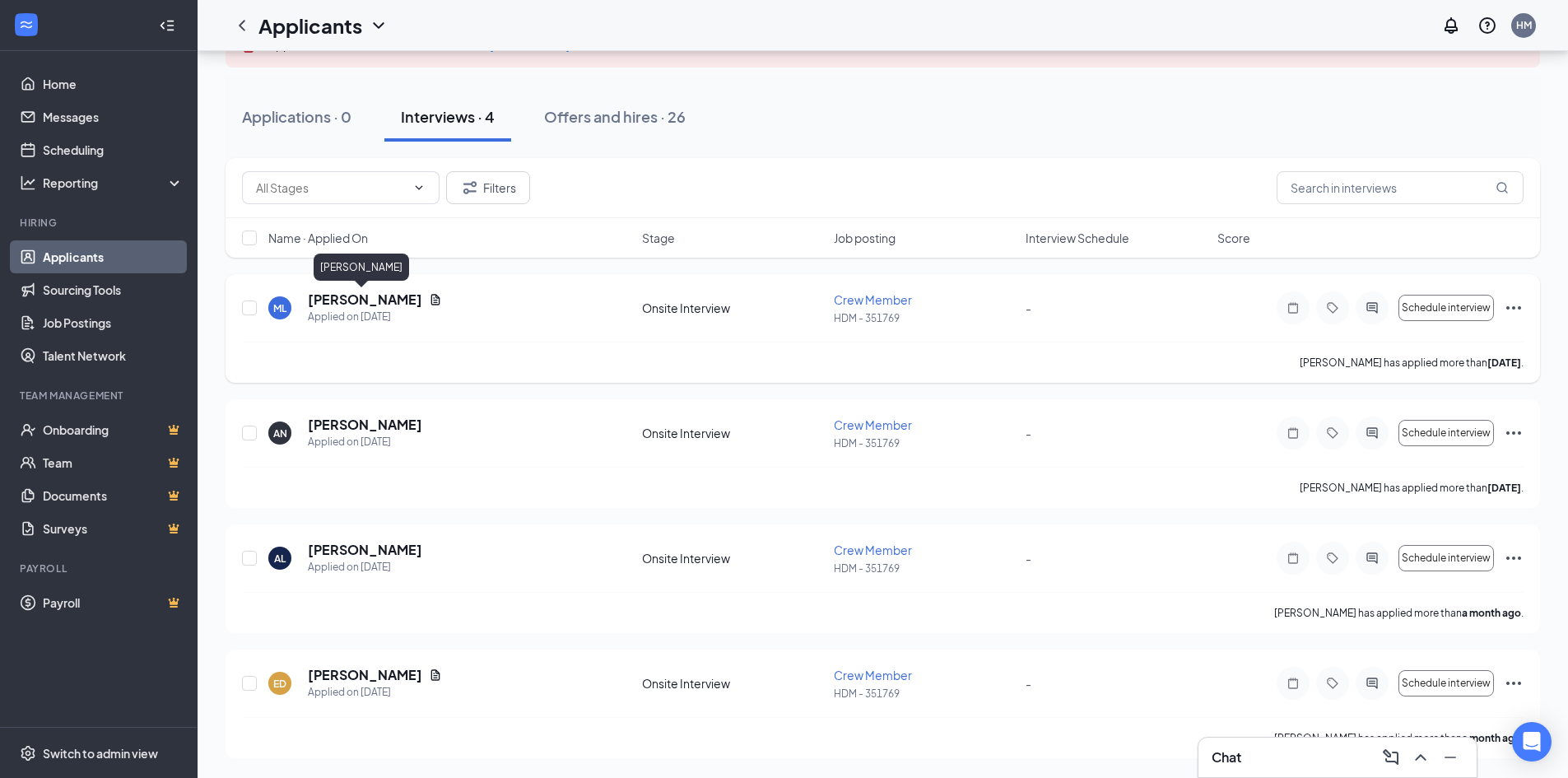
click at [336, 306] on h5 "[PERSON_NAME]" at bounding box center [364, 299] width 114 height 18
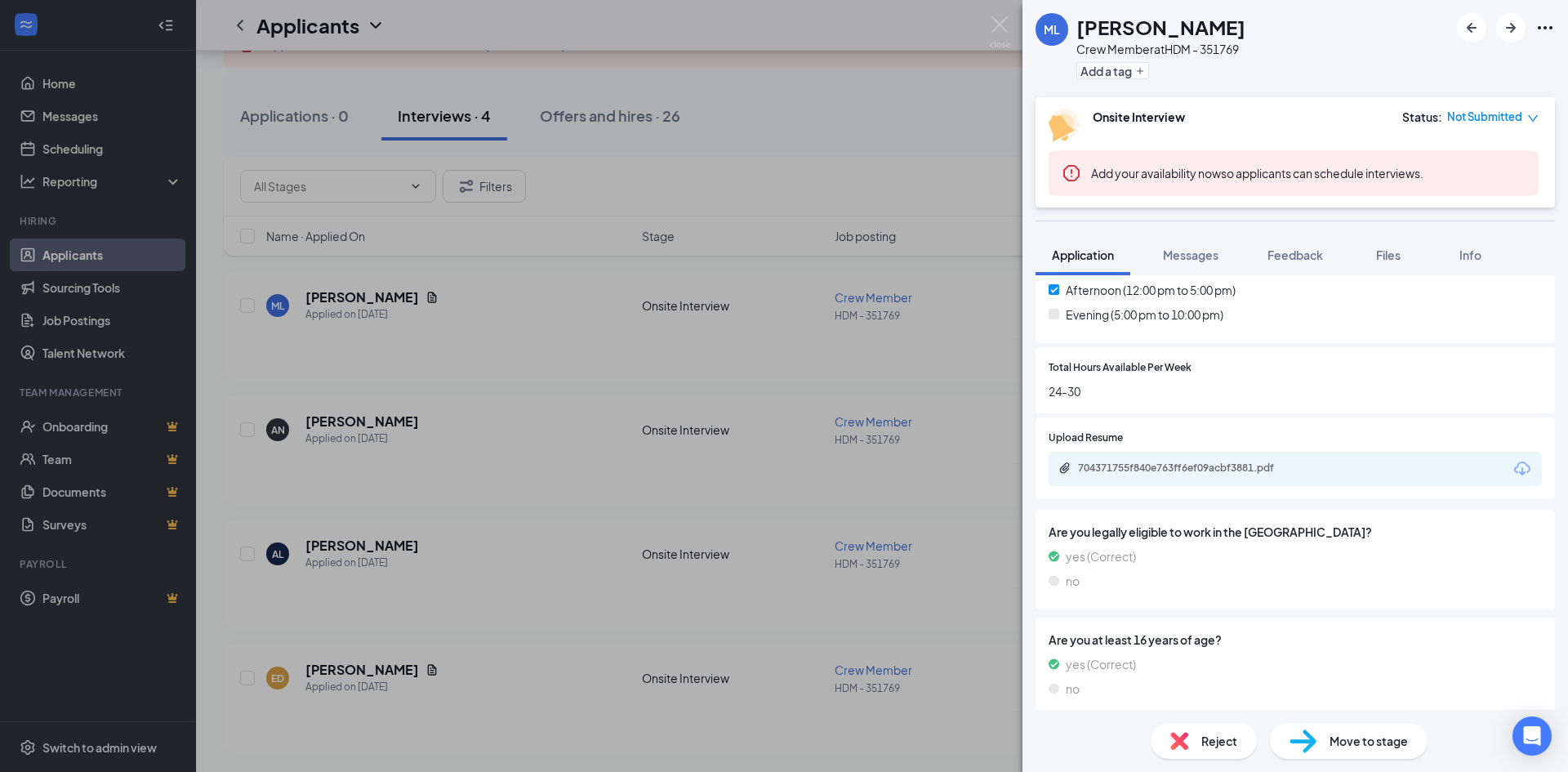
scroll to position [603, 0]
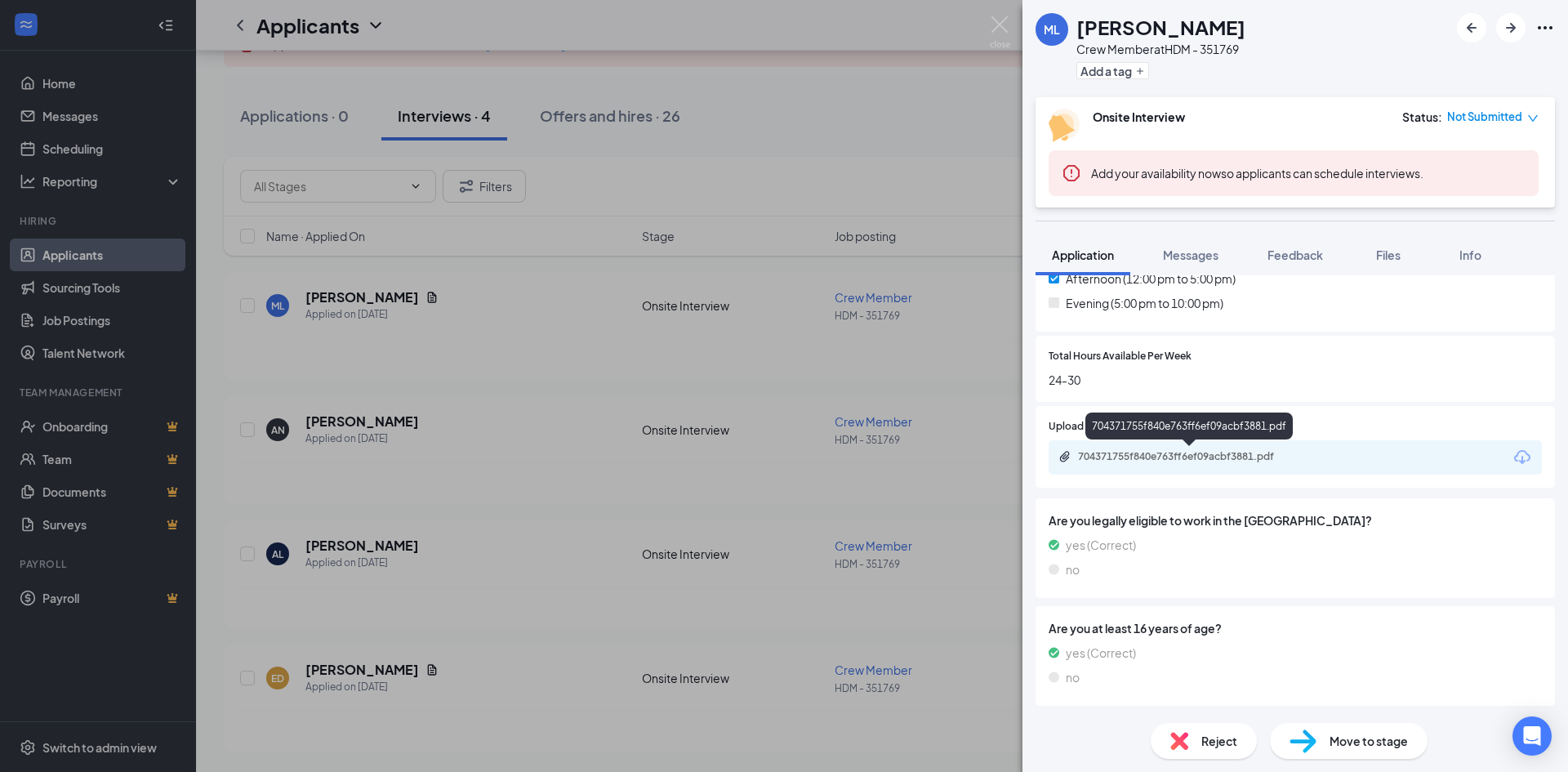
click at [1187, 451] on div "704371755f840e763ff6ef09acbf3881.pdf" at bounding box center [1192, 456] width 229 height 13
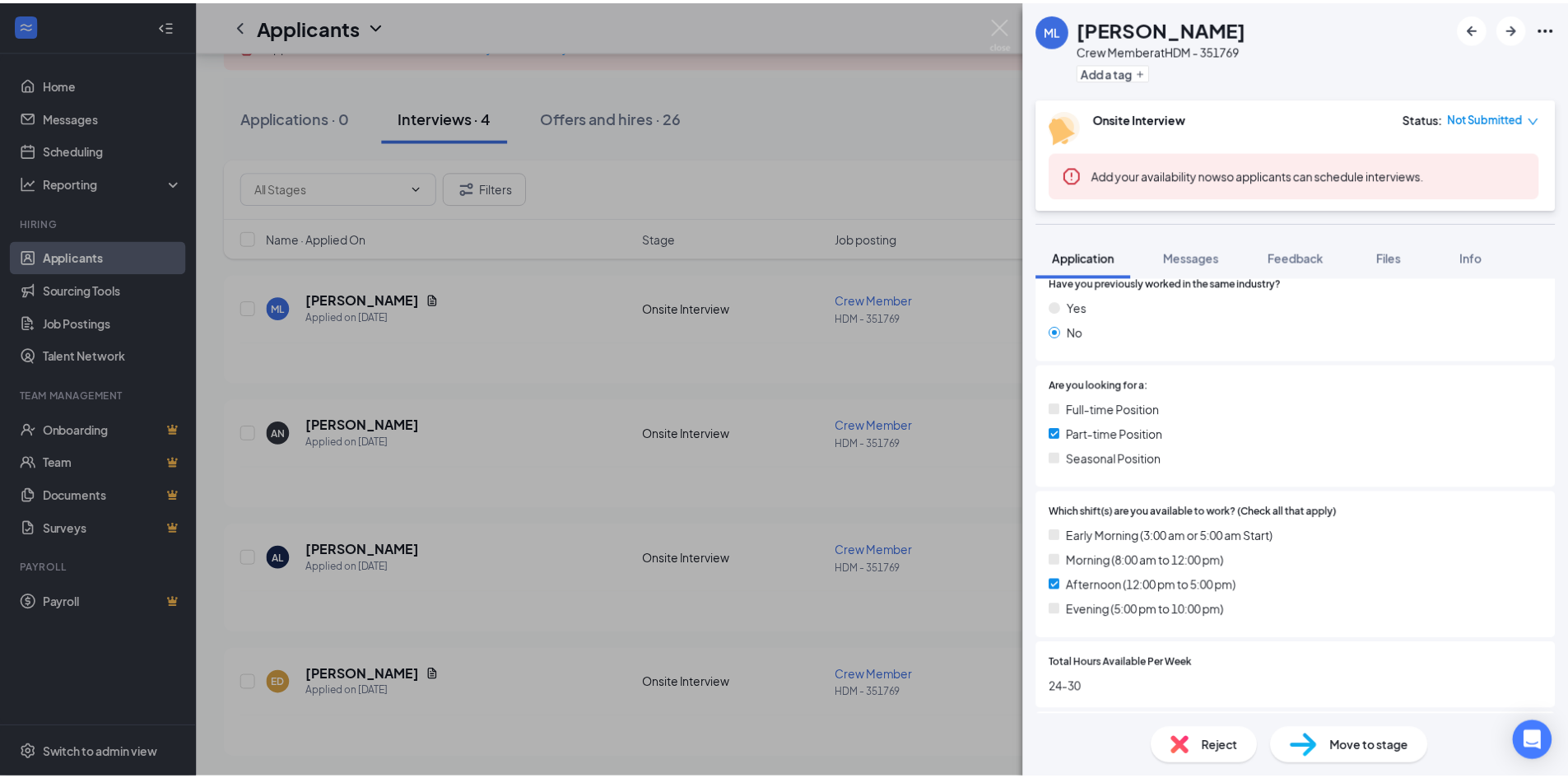
scroll to position [278, 0]
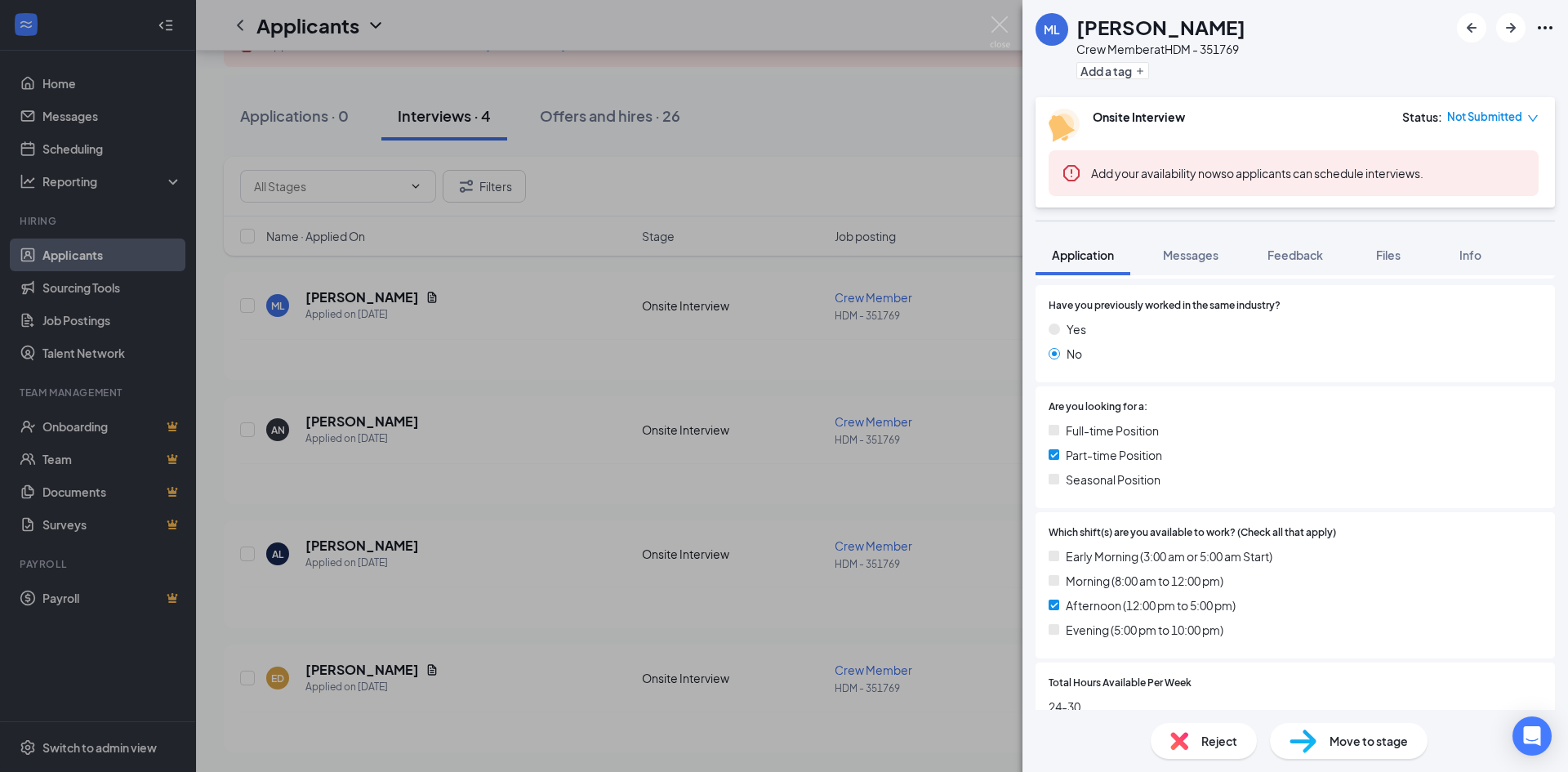
click at [994, 10] on div "ML [PERSON_NAME] Crew Member at HDM - 351769 Add a tag Onsite Interview Status …" at bounding box center [784, 386] width 1568 height 772
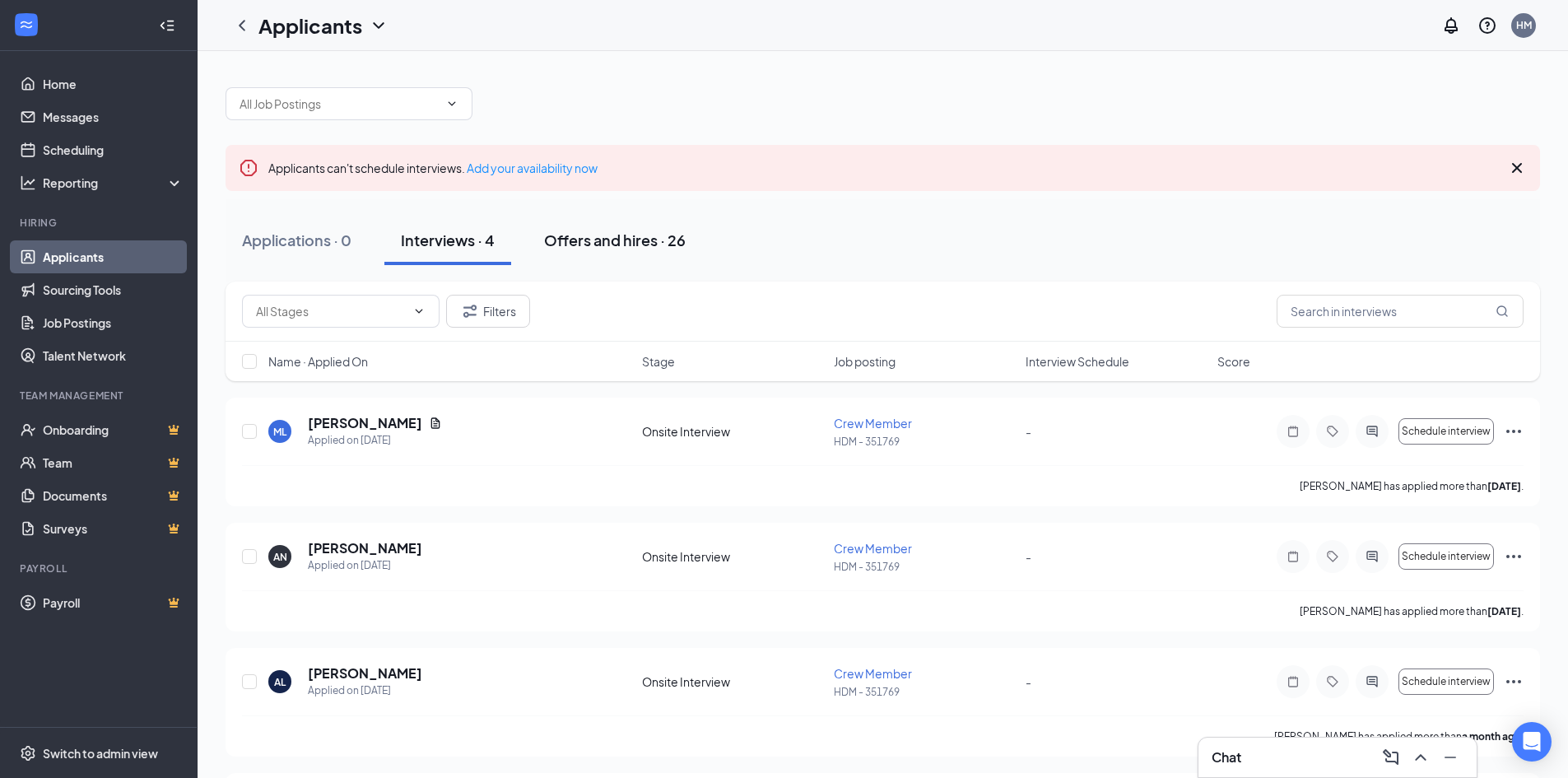
click at [576, 243] on div "Offers and hires · 26" at bounding box center [615, 240] width 142 height 21
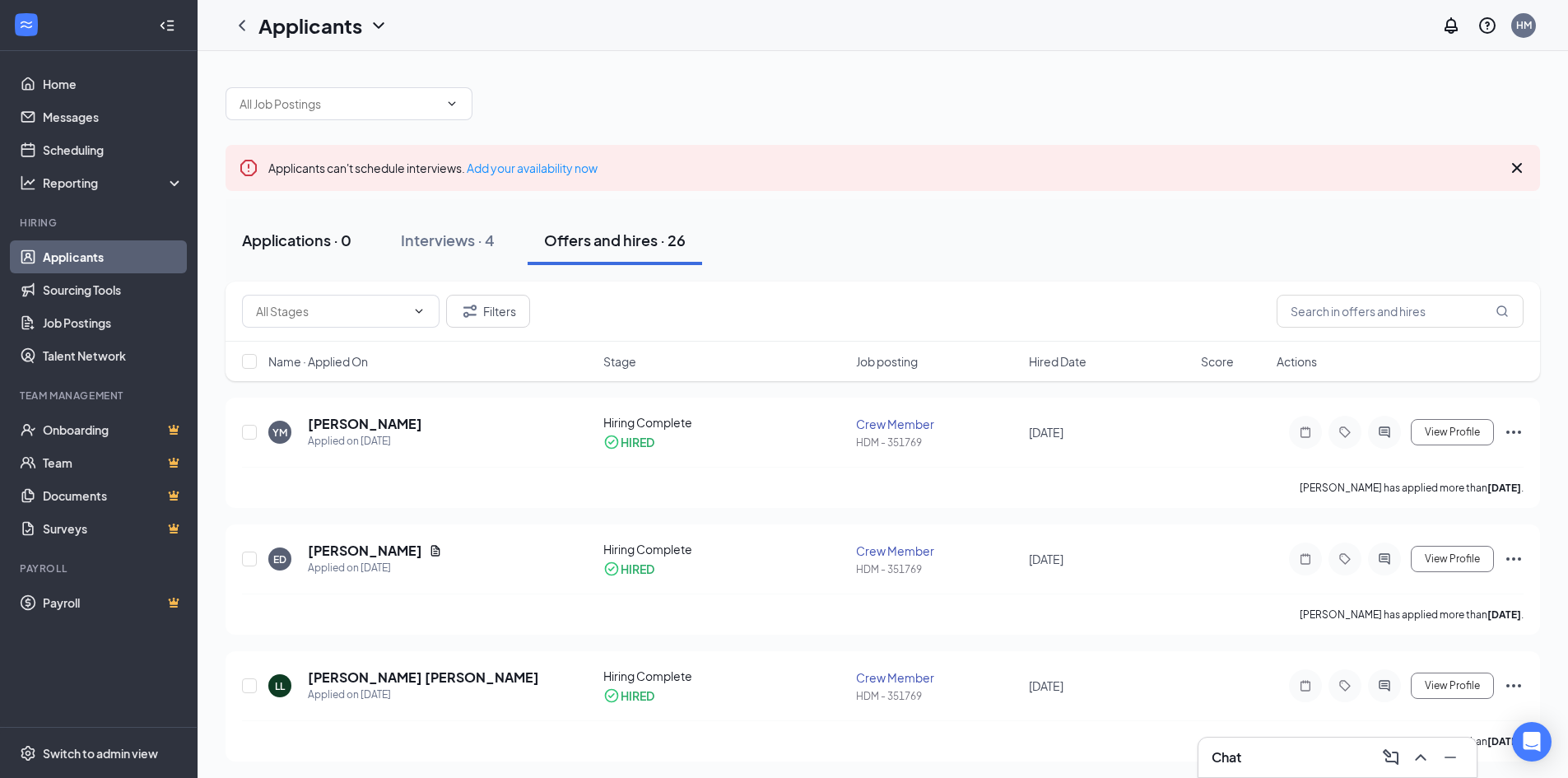
click at [325, 229] on button "Applications · 0" at bounding box center [296, 240] width 142 height 50
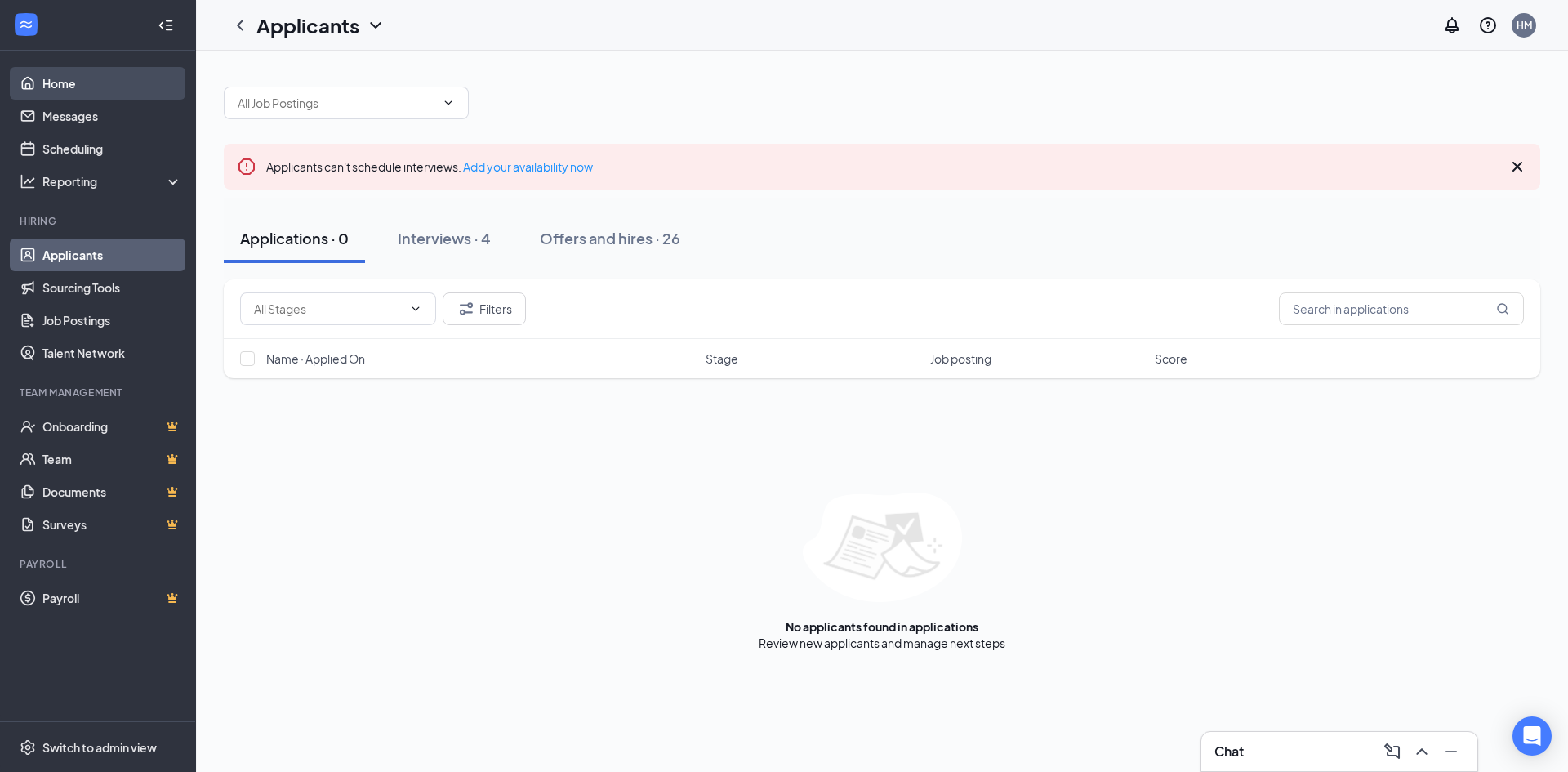
click at [80, 88] on link "Home" at bounding box center [112, 83] width 140 height 33
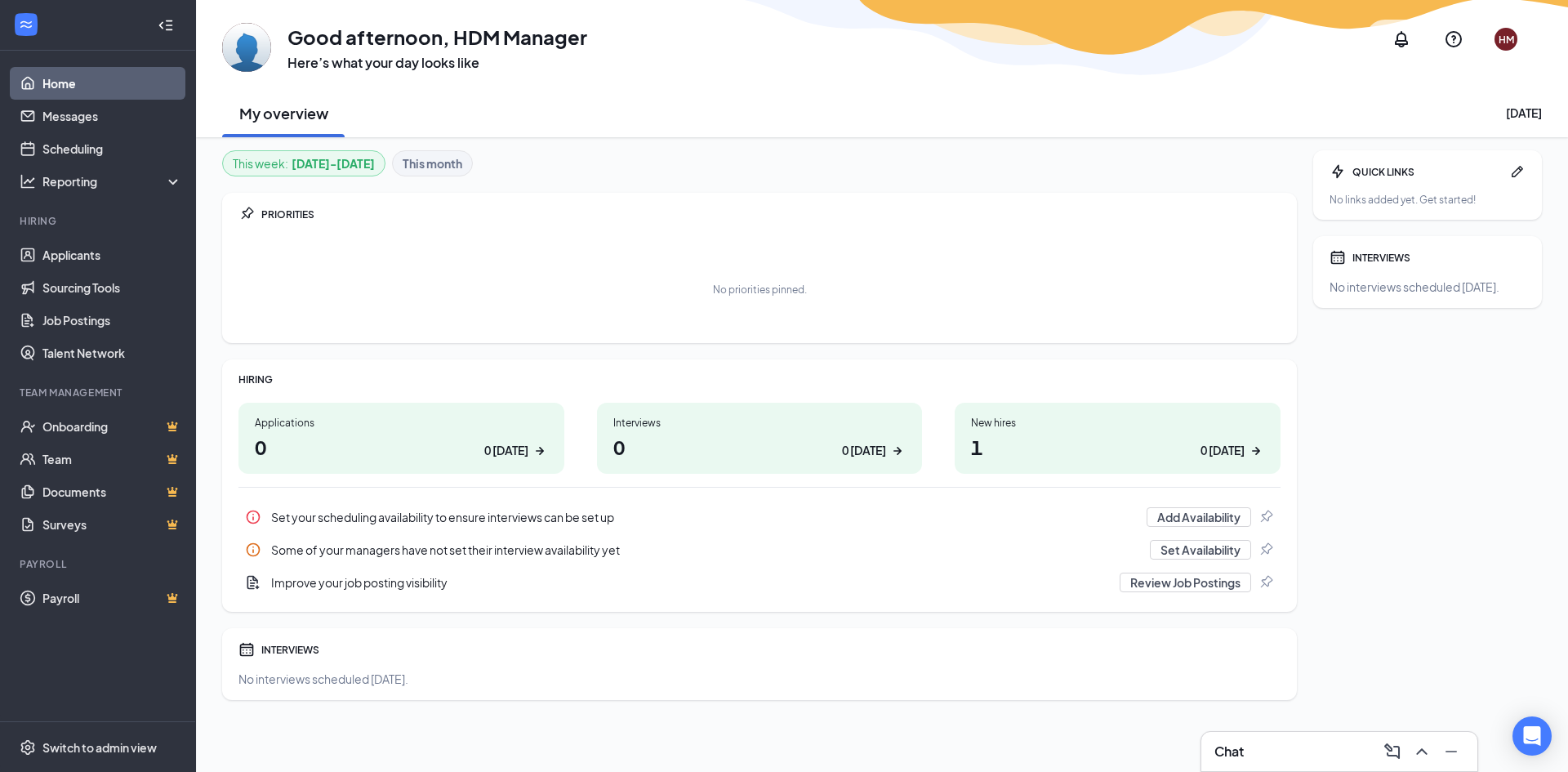
click at [1230, 456] on div "0 [DATE]" at bounding box center [1223, 451] width 44 height 17
click at [80, 260] on link "Applicants" at bounding box center [112, 255] width 140 height 33
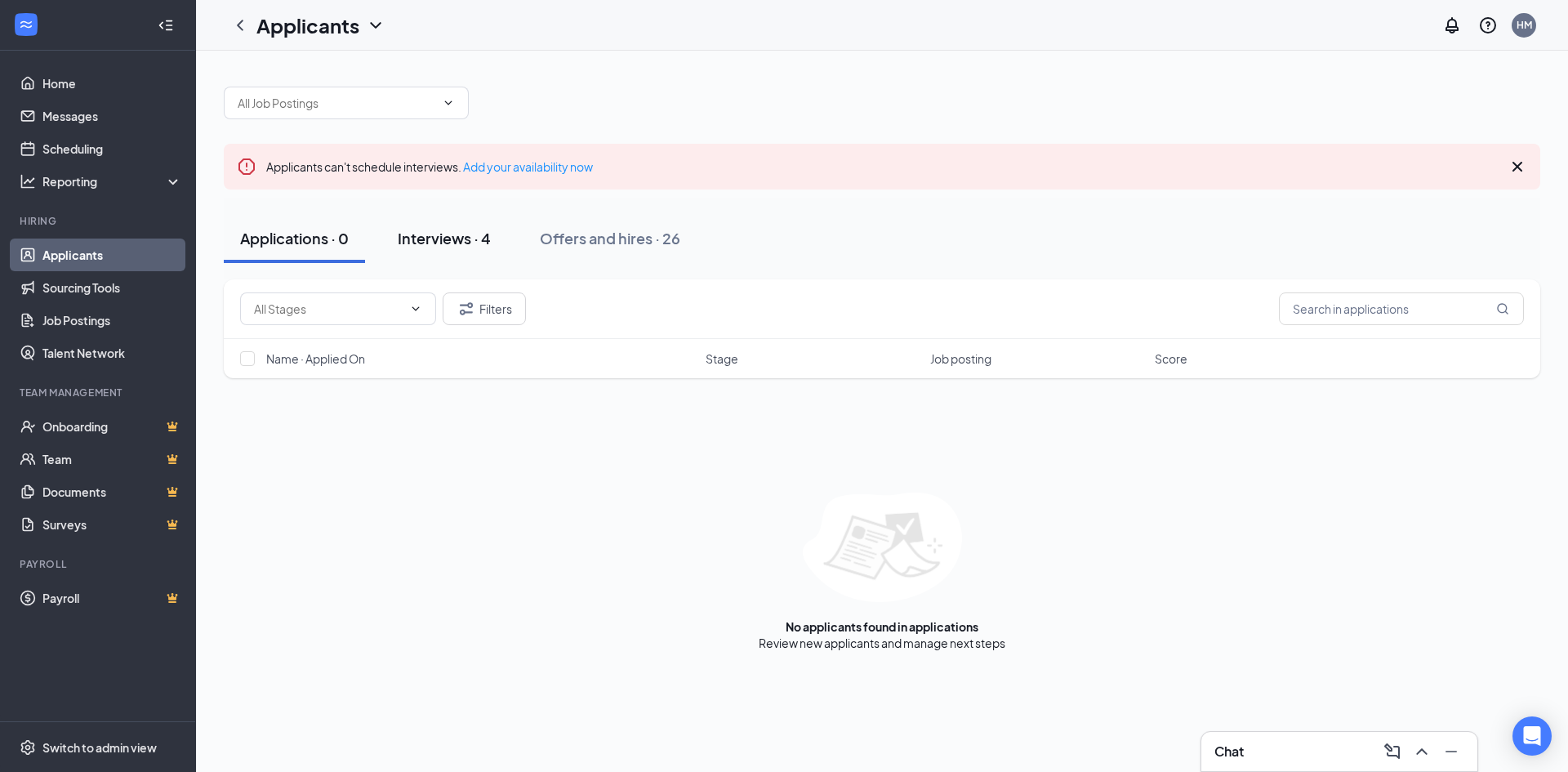
click at [464, 219] on button "Interviews · 4" at bounding box center [444, 239] width 126 height 49
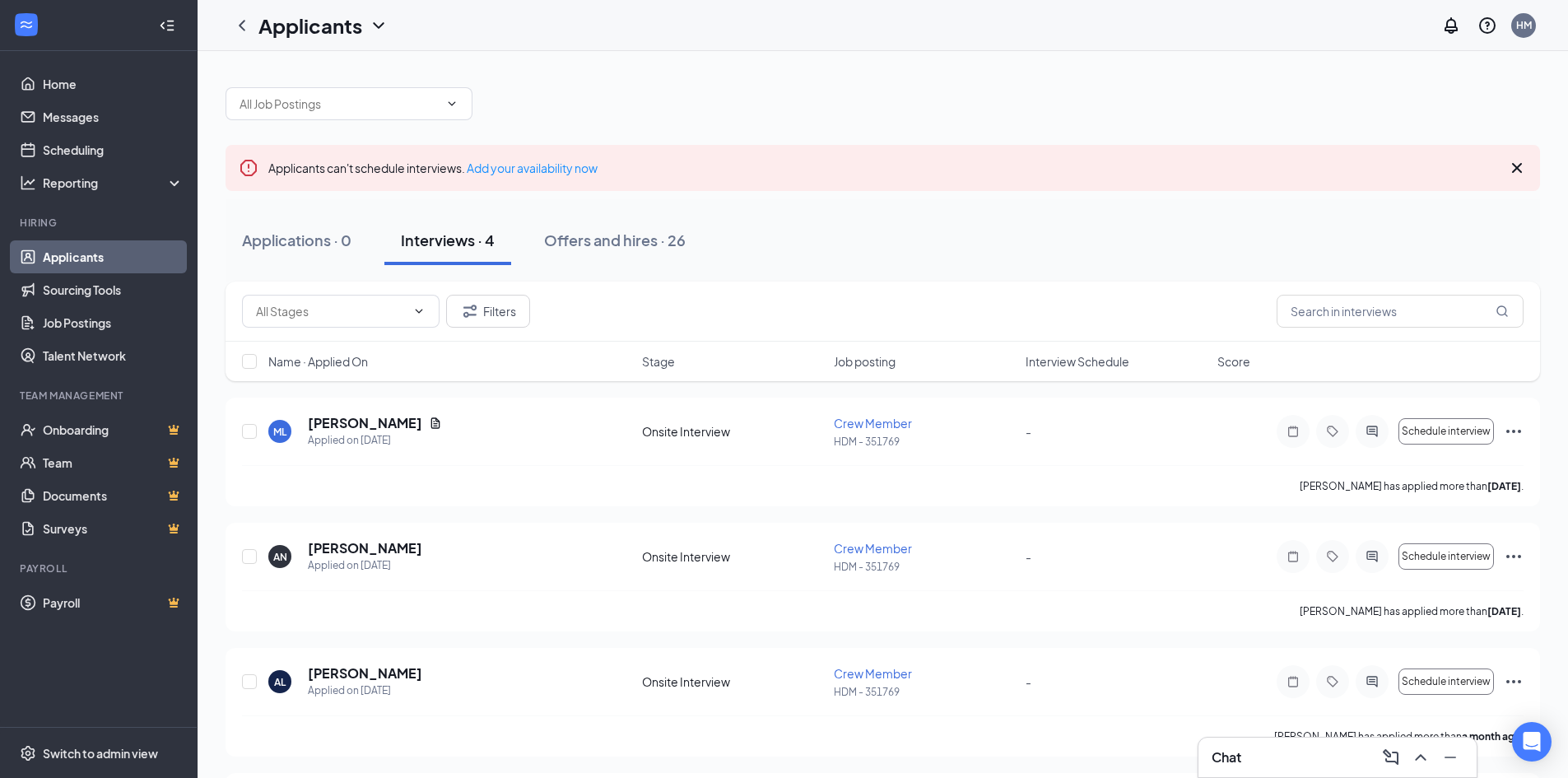
click at [474, 241] on div "Interviews · 4" at bounding box center [448, 240] width 94 height 21
click at [353, 673] on h5 "[PERSON_NAME]" at bounding box center [364, 673] width 114 height 18
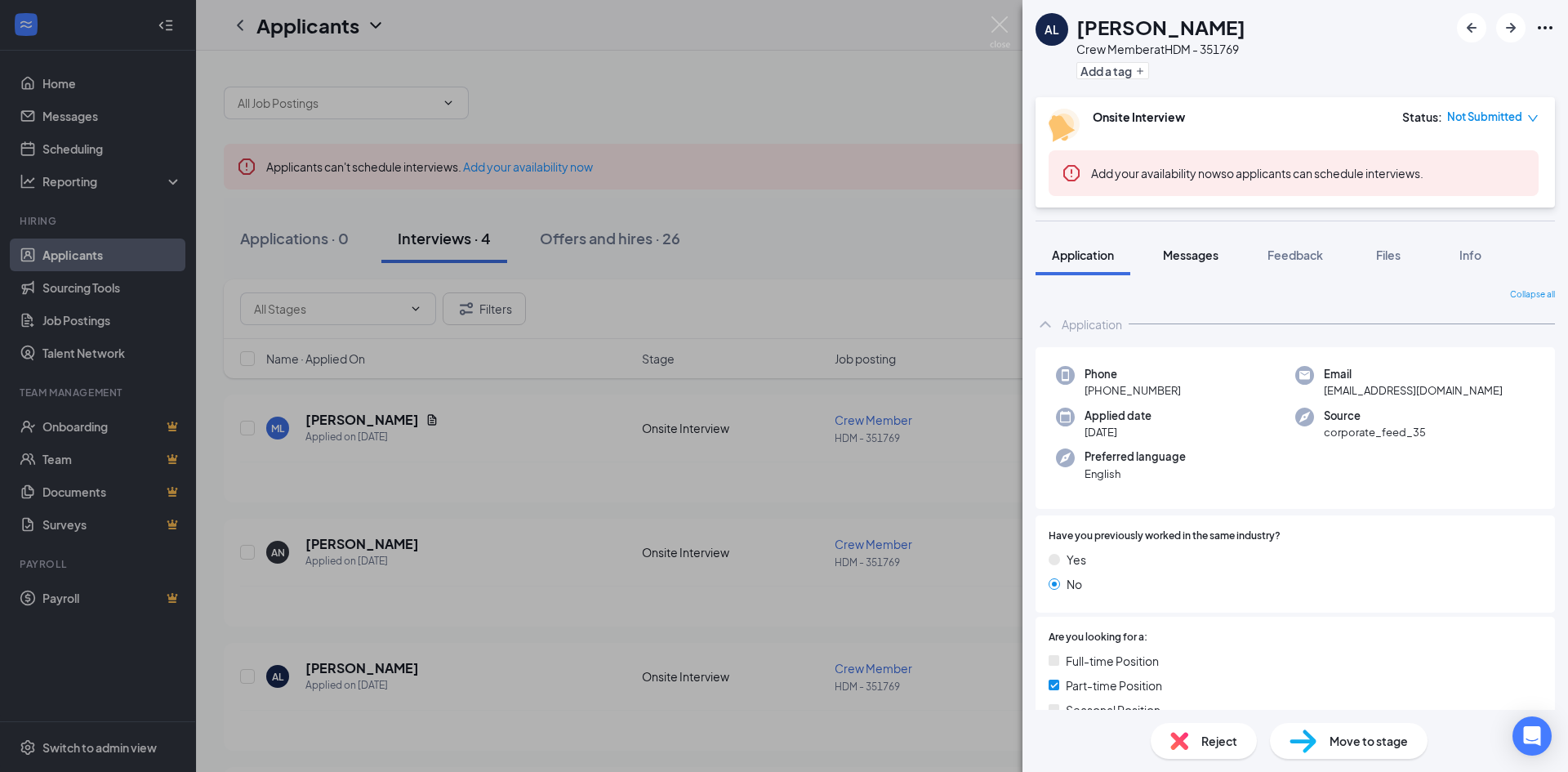
click at [1191, 250] on span "Messages" at bounding box center [1191, 254] width 56 height 15
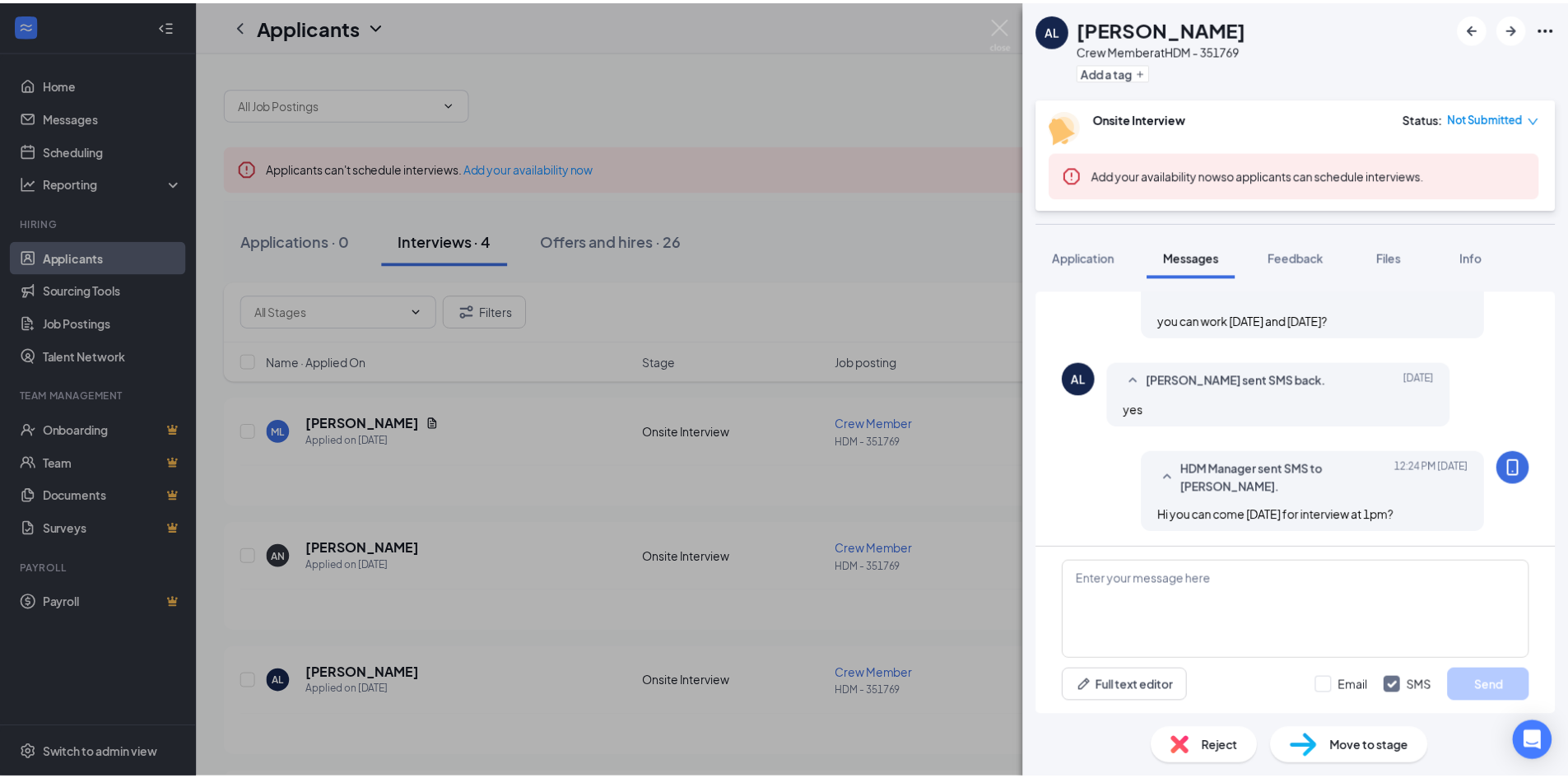
scroll to position [674, 0]
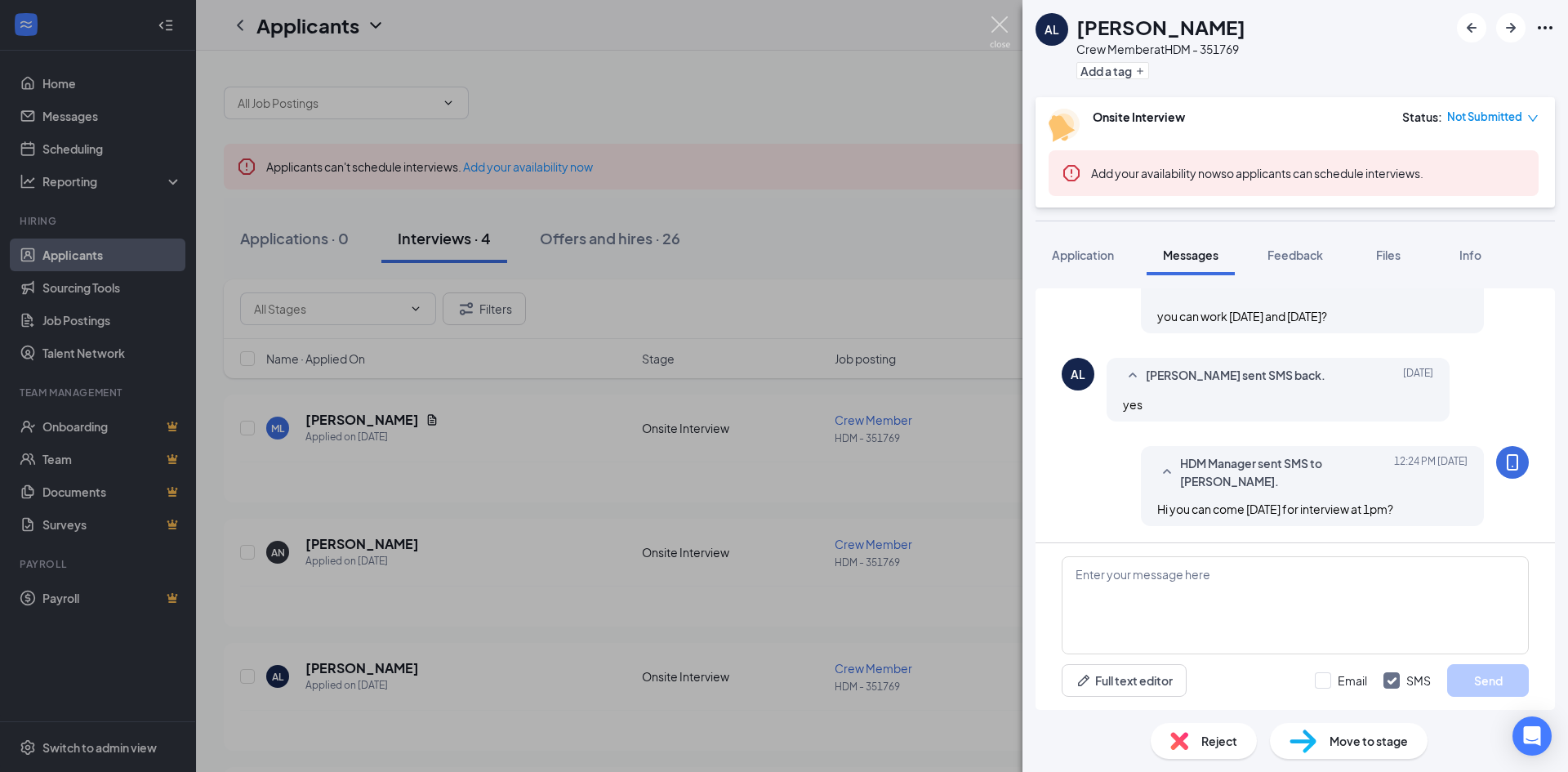
click at [993, 21] on img at bounding box center [1001, 32] width 21 height 32
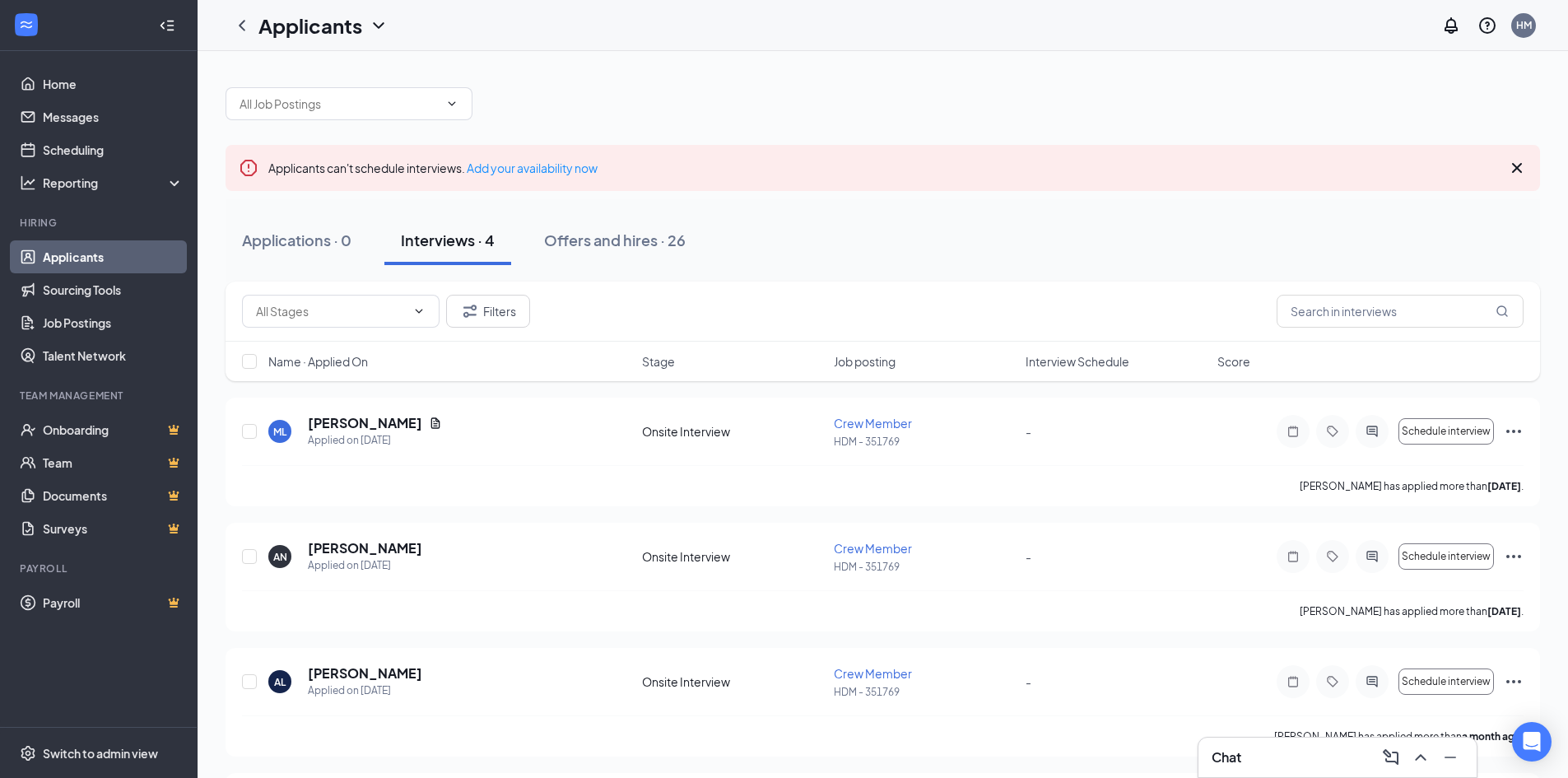
click at [1513, 175] on icon "Cross" at bounding box center [1517, 168] width 20 height 20
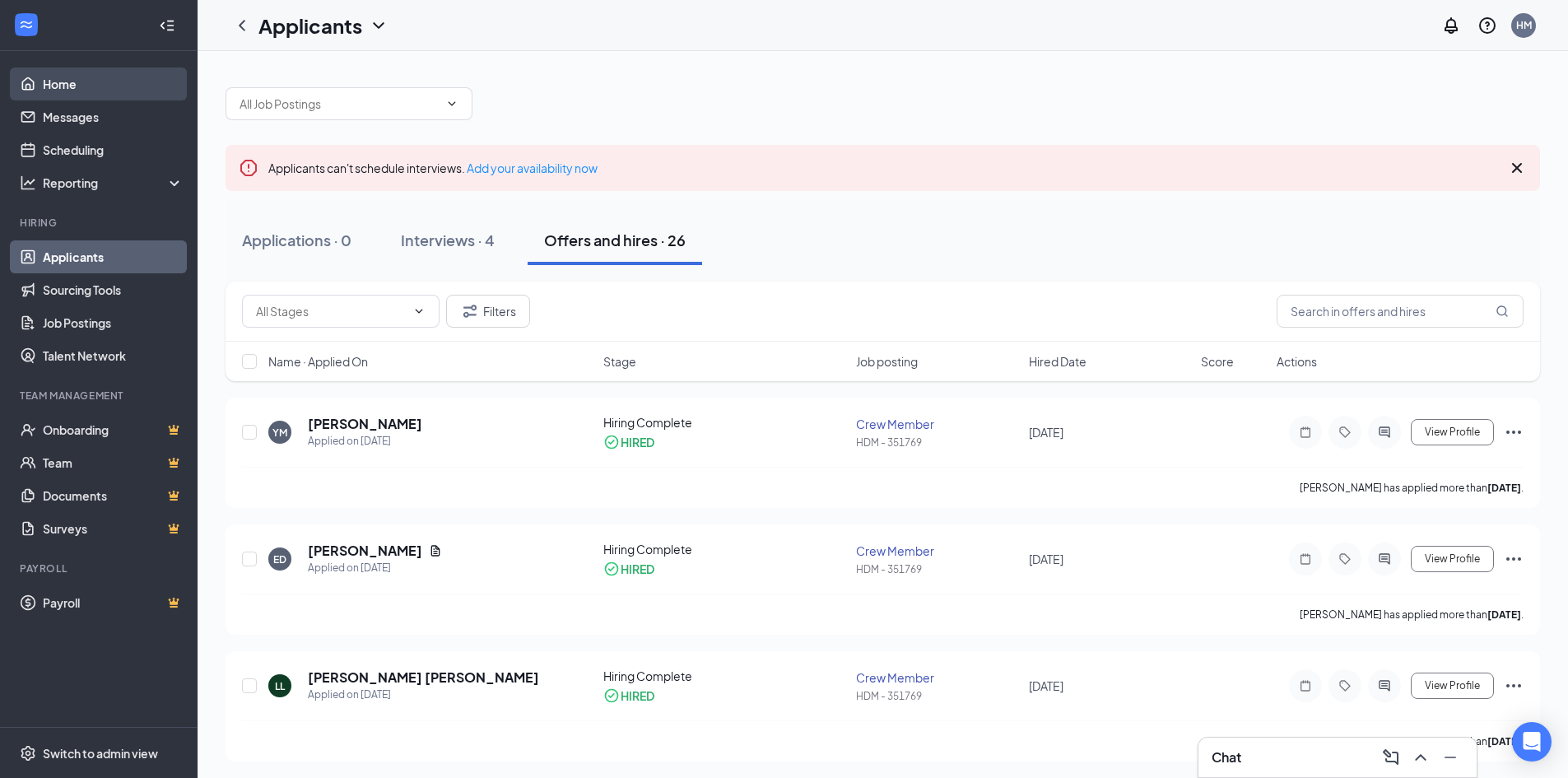
click at [104, 89] on link "Home" at bounding box center [113, 84] width 141 height 33
